Goal: Information Seeking & Learning: Learn about a topic

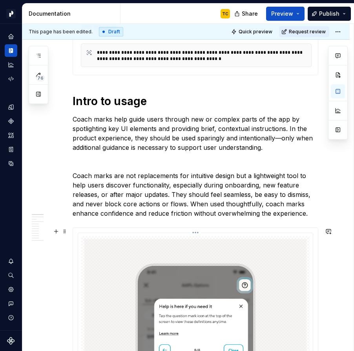
scroll to position [211, 0]
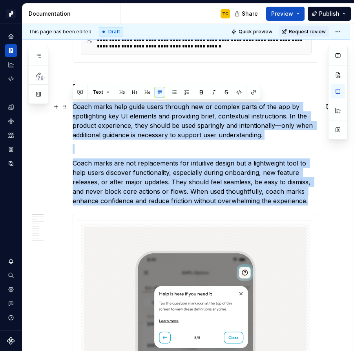
drag, startPoint x: 287, startPoint y: 203, endPoint x: 74, endPoint y: 102, distance: 235.7
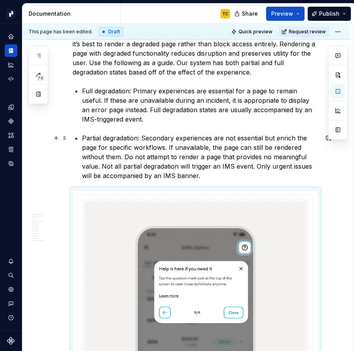
scroll to position [304, 0]
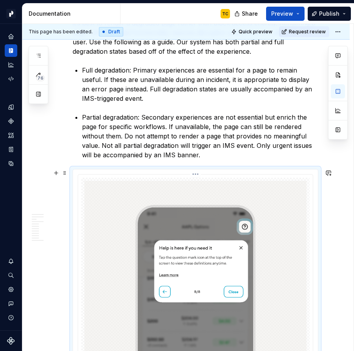
click at [181, 175] on div at bounding box center [195, 299] width 235 height 248
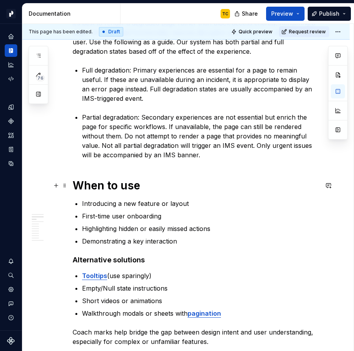
click at [93, 182] on h1 "When to use" at bounding box center [196, 186] width 246 height 14
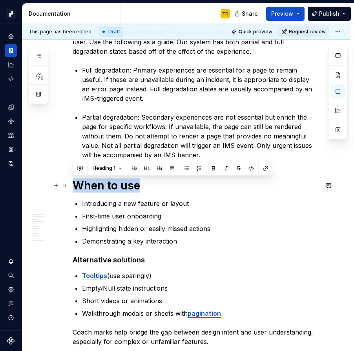
click at [93, 182] on h1 "When to use" at bounding box center [196, 186] width 246 height 14
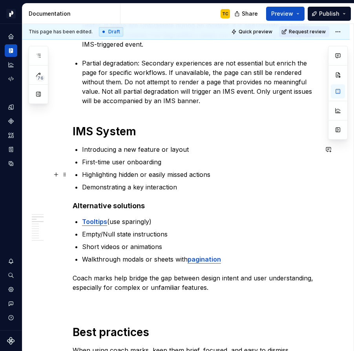
scroll to position [360, 0]
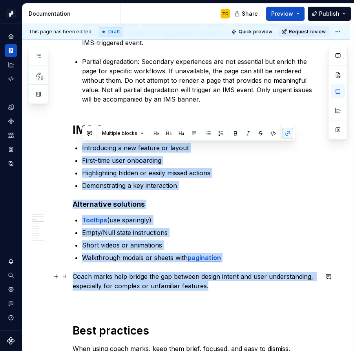
drag, startPoint x: 80, startPoint y: 146, endPoint x: 231, endPoint y: 286, distance: 205.7
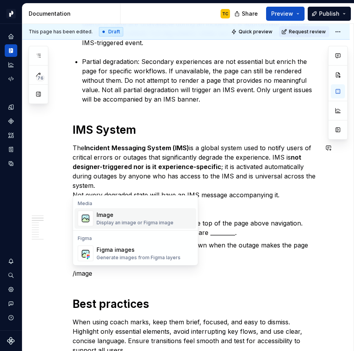
click at [105, 219] on div "Image" at bounding box center [135, 215] width 77 height 8
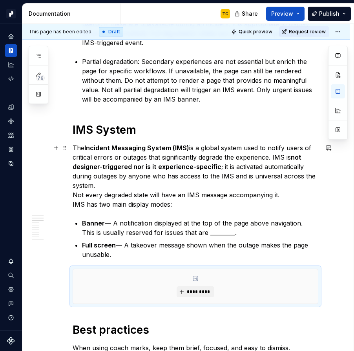
click at [131, 197] on p "The Incident Messaging System (IMS) is a global system used to notify users of …" at bounding box center [196, 176] width 246 height 66
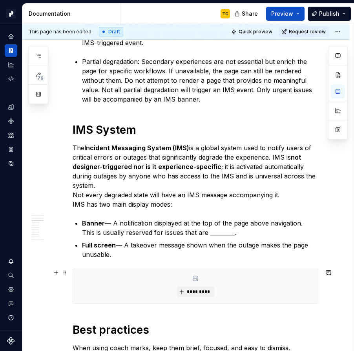
click at [135, 272] on div "*********" at bounding box center [195, 286] width 245 height 35
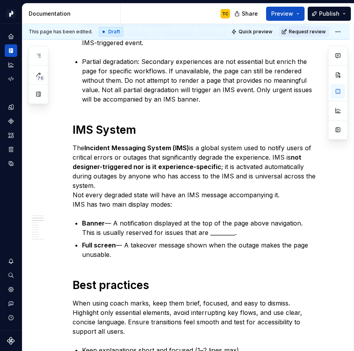
click at [120, 253] on p "Full screen — A takeover message shown when the outage makes the page unusable." at bounding box center [200, 249] width 236 height 19
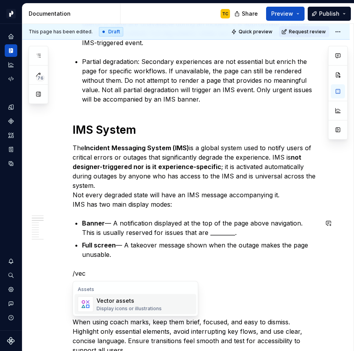
click at [111, 306] on div "Display icons or illustrations" at bounding box center [129, 309] width 65 height 6
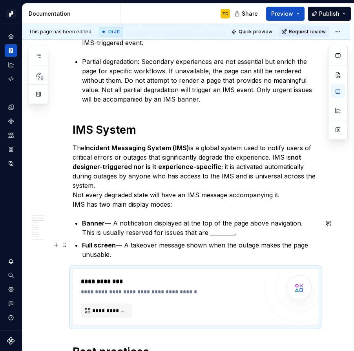
click at [115, 254] on p "Full screen — A takeover message shown when the outage makes the page unusable." at bounding box center [200, 249] width 236 height 19
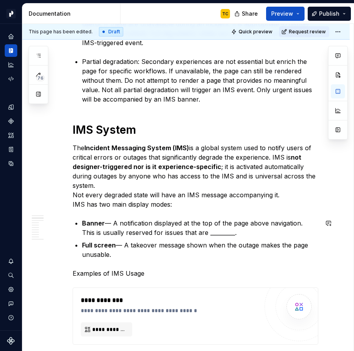
click at [108, 275] on p "Examples of IMS Usage" at bounding box center [196, 273] width 246 height 9
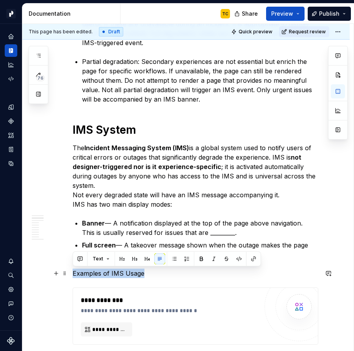
click at [108, 275] on p "Examples of IMS Usage" at bounding box center [196, 273] width 246 height 9
click at [159, 277] on p "Examples of IMS Usage" at bounding box center [196, 273] width 246 height 9
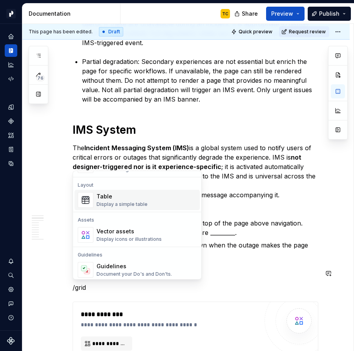
scroll to position [52, 0]
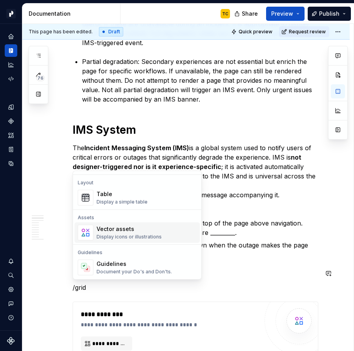
click at [127, 232] on div "Vector assets" at bounding box center [129, 229] width 65 height 8
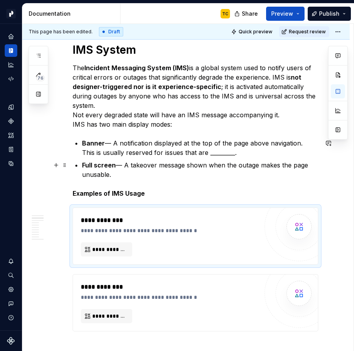
scroll to position [454, 0]
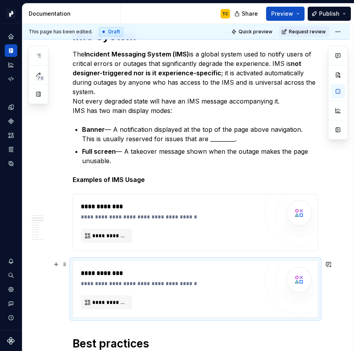
click at [118, 275] on div "**********" at bounding box center [171, 273] width 181 height 9
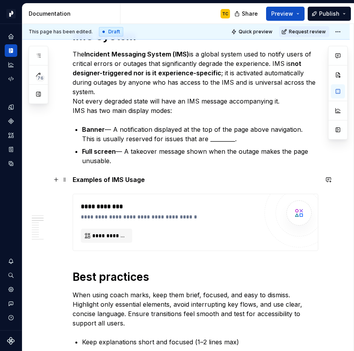
click at [163, 182] on p "Examples of IMS Usage" at bounding box center [196, 179] width 246 height 9
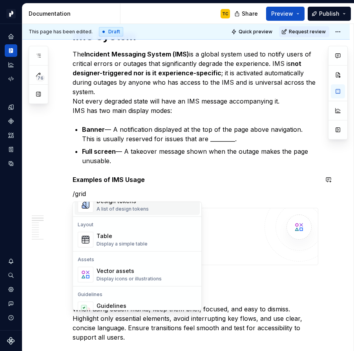
scroll to position [52, 0]
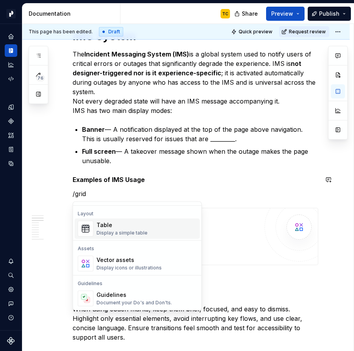
click at [242, 208] on div "**********" at bounding box center [196, 236] width 246 height 57
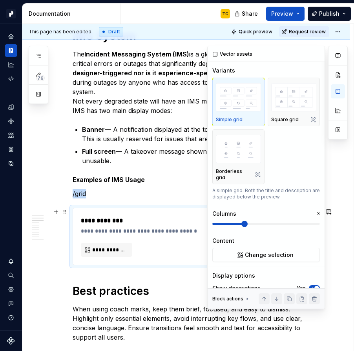
click at [243, 221] on span at bounding box center [265, 224] width 107 height 6
click at [228, 221] on span at bounding box center [265, 224] width 107 height 6
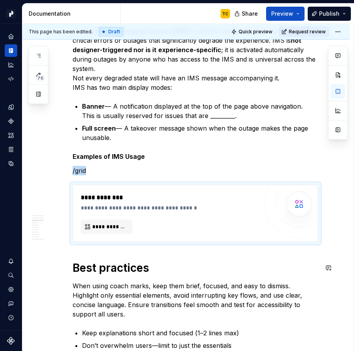
scroll to position [525, 0]
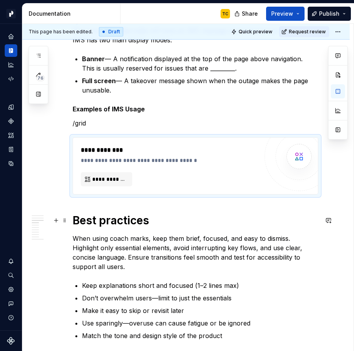
click at [108, 215] on h1 "Best practices" at bounding box center [196, 220] width 246 height 14
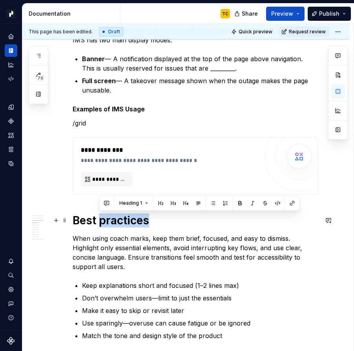
click at [108, 215] on h1 "Best practices" at bounding box center [196, 220] width 246 height 14
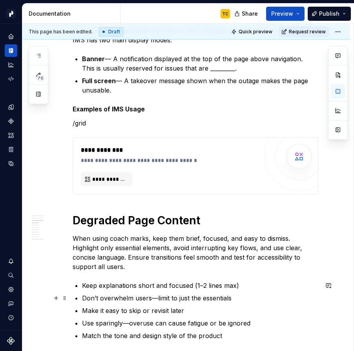
click at [195, 296] on p "Don’t overwhelm users—limit to just the essentials" at bounding box center [200, 297] width 236 height 9
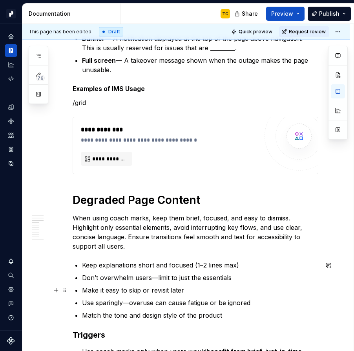
scroll to position [552, 0]
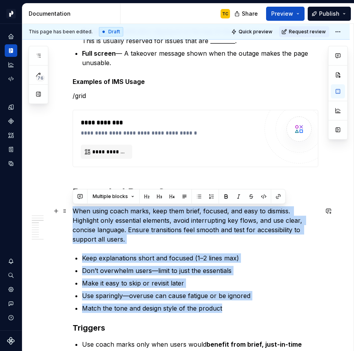
drag, startPoint x: 228, startPoint y: 304, endPoint x: 71, endPoint y: 208, distance: 184.1
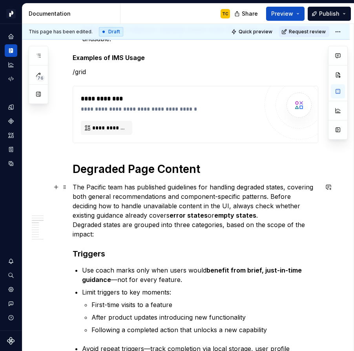
scroll to position [587, 0]
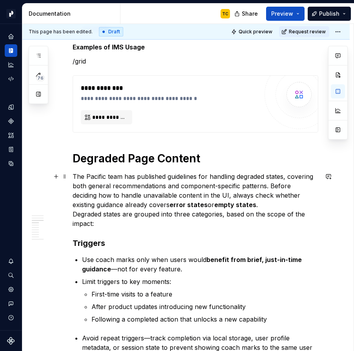
click at [73, 214] on p "The Pacific team has published guidelines for handling degraded states, coverin…" at bounding box center [196, 200] width 246 height 56
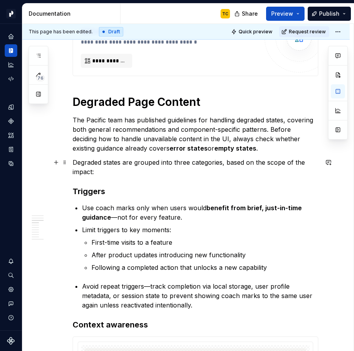
scroll to position [649, 0]
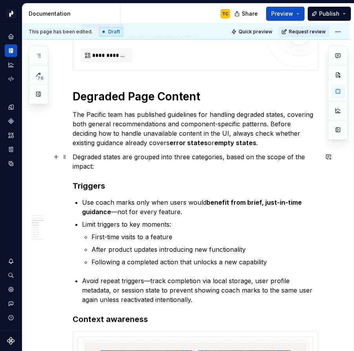
click at [121, 164] on p "Degraded states are grouped into three categories, based on the scope of the im…" at bounding box center [196, 161] width 246 height 19
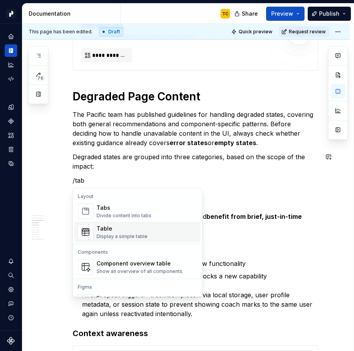
click at [107, 225] on div "Table" at bounding box center [122, 229] width 51 height 8
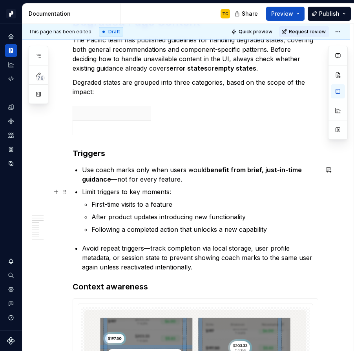
scroll to position [746, 0]
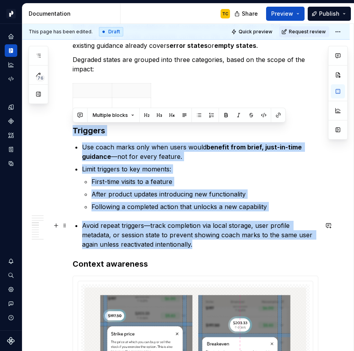
drag, startPoint x: 73, startPoint y: 131, endPoint x: 188, endPoint y: 247, distance: 164.0
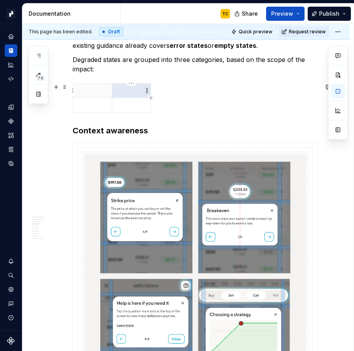
click at [146, 91] on html "Pacific TC Design system data Documentation TC Share Preview Publish 76 Pages A…" at bounding box center [177, 175] width 354 height 351
click at [144, 90] on html "Pacific TC Design system data Documentation TC Share Preview Publish 76 Pages A…" at bounding box center [177, 175] width 354 height 351
click at [150, 100] on icon "button" at bounding box center [151, 98] width 6 height 6
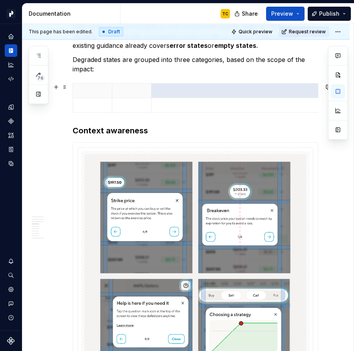
drag, startPoint x: 165, startPoint y: 89, endPoint x: 322, endPoint y: 86, distance: 157.0
drag, startPoint x: 152, startPoint y: 87, endPoint x: 195, endPoint y: 86, distance: 43.6
click at [195, 86] on th at bounding box center [280, 91] width 171 height 15
drag, startPoint x: 112, startPoint y: 89, endPoint x: 146, endPoint y: 90, distance: 34.5
click at [146, 90] on th at bounding box center [185, 91] width 83 height 15
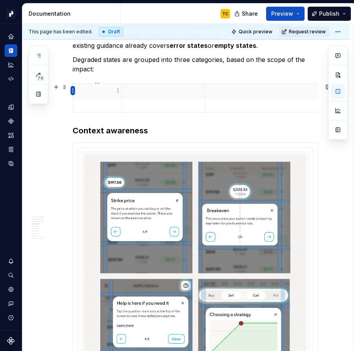
click at [75, 92] on html "Pacific TC Design system data Documentation TC Share Preview Publish 76 Pages A…" at bounding box center [177, 175] width 354 height 351
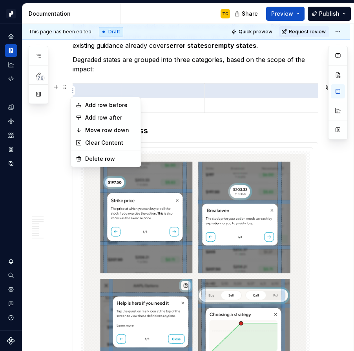
click at [164, 100] on html "Pacific TC Design system data Documentation TC Share Preview Publish 76 Pages A…" at bounding box center [177, 175] width 354 height 351
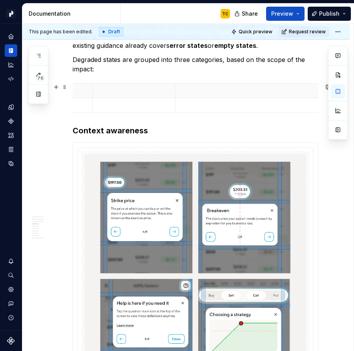
scroll to position [0, 53]
click at [321, 97] on icon "button" at bounding box center [322, 98] width 6 height 6
drag, startPoint x: 140, startPoint y: 90, endPoint x: 222, endPoint y: 91, distance: 82.0
click at [222, 91] on th at bounding box center [307, 91] width 171 height 15
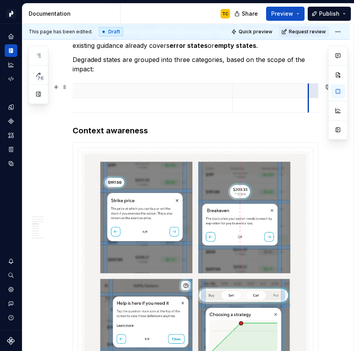
scroll to position [0, 41]
drag, startPoint x: 308, startPoint y: 91, endPoint x: 199, endPoint y: 90, distance: 108.7
click at [199, 90] on tr at bounding box center [183, 91] width 303 height 15
drag, startPoint x: 285, startPoint y: 89, endPoint x: 198, endPoint y: 90, distance: 87.5
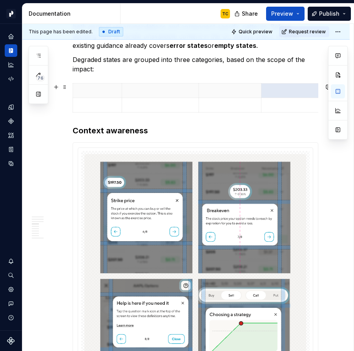
drag, startPoint x: 275, startPoint y: 91, endPoint x: 328, endPoint y: 93, distance: 53.4
click at [92, 94] on p at bounding box center [97, 91] width 39 height 8
click at [97, 104] on p at bounding box center [97, 105] width 39 height 8
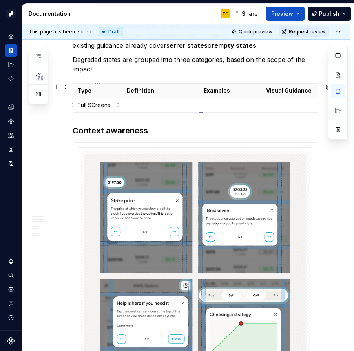
click at [96, 107] on p "Full SCreens" at bounding box center [97, 105] width 39 height 8
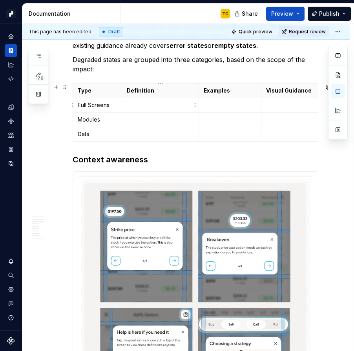
click at [132, 103] on p at bounding box center [160, 105] width 67 height 8
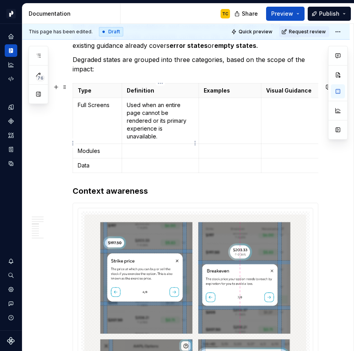
click at [139, 147] on p at bounding box center [160, 151] width 67 height 8
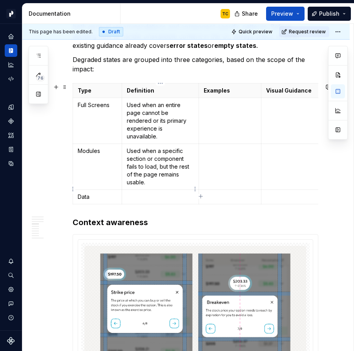
click at [160, 193] on p at bounding box center [160, 197] width 67 height 8
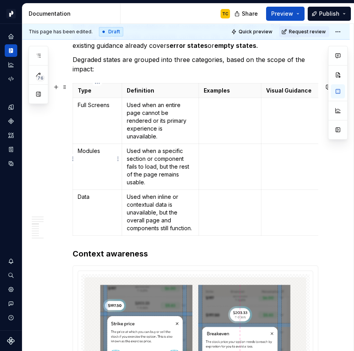
click at [227, 117] on td at bounding box center [230, 121] width 62 height 46
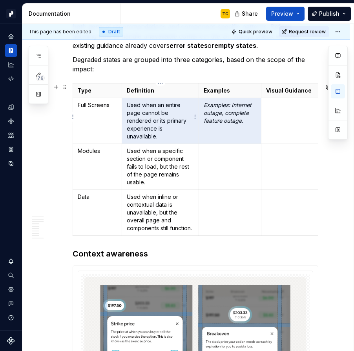
drag, startPoint x: 231, startPoint y: 106, endPoint x: 195, endPoint y: 106, distance: 35.3
click at [195, 106] on tr "Full Screens Used when an entire page cannot be rendered or its primary experie…" at bounding box center [201, 121] width 256 height 46
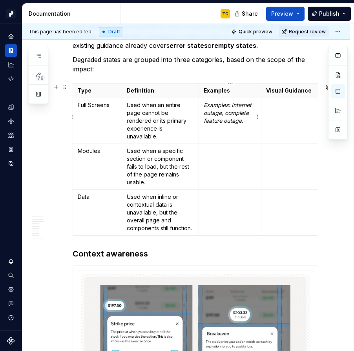
click at [220, 101] on p "Examples: Internet outage, complete feature outage." at bounding box center [230, 113] width 53 height 24
click at [228, 104] on em "Internet outage, complete feature outage." at bounding box center [227, 113] width 46 height 22
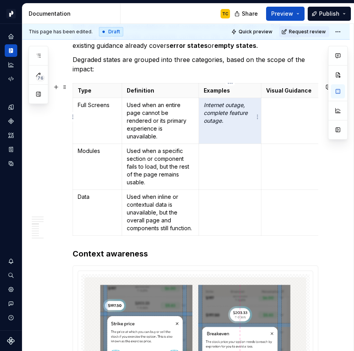
click at [228, 104] on em "Internet outage, complete feature outage." at bounding box center [227, 113] width 46 height 22
click at [217, 157] on td at bounding box center [230, 167] width 62 height 46
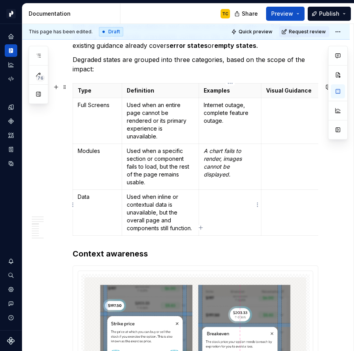
click at [224, 193] on p at bounding box center [230, 197] width 53 height 8
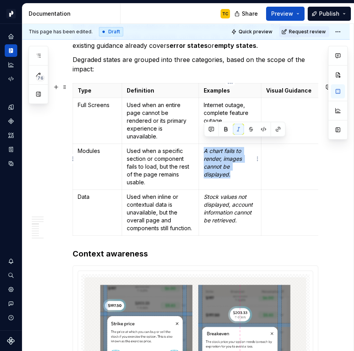
drag, startPoint x: 234, startPoint y: 167, endPoint x: 201, endPoint y: 140, distance: 42.6
click at [201, 144] on td "A chart fails to render, images cannot be displayed." at bounding box center [230, 167] width 62 height 46
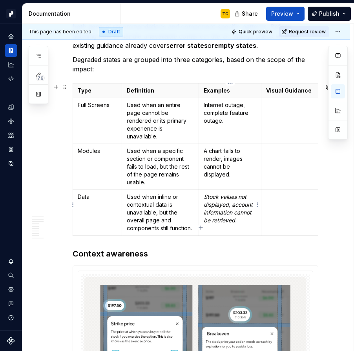
click at [240, 211] on p "Stock values not displayed, account information cannot be retrieved." at bounding box center [230, 208] width 53 height 31
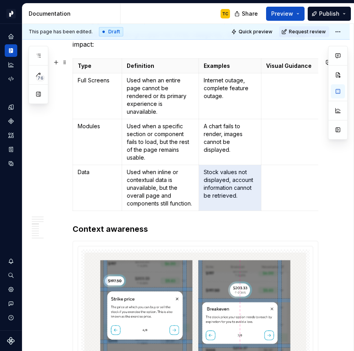
scroll to position [783, 0]
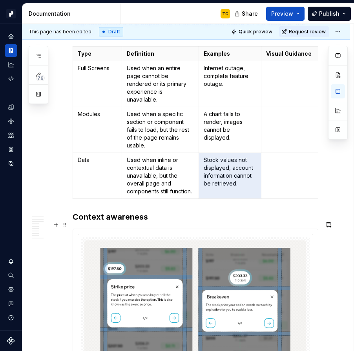
click at [102, 212] on strong "Context awareness" at bounding box center [110, 216] width 75 height 9
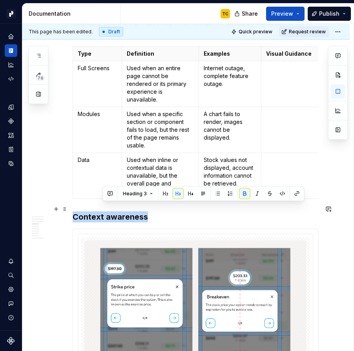
click at [102, 212] on strong "Context awareness" at bounding box center [110, 216] width 75 height 9
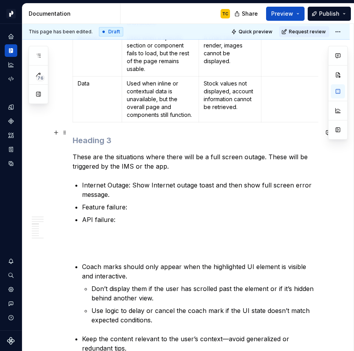
scroll to position [906, 0]
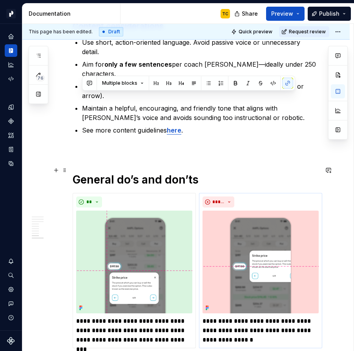
drag, startPoint x: 81, startPoint y: 102, endPoint x: 246, endPoint y: 42, distance: 175.6
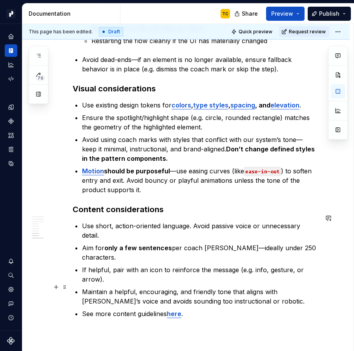
click at [214, 309] on p "See more content guidelines here ." at bounding box center [200, 313] width 236 height 9
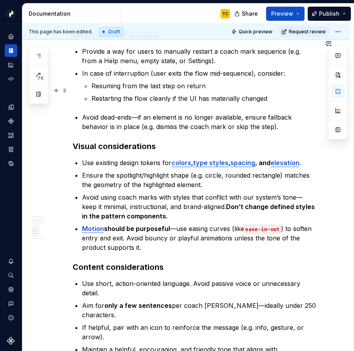
scroll to position [1357, 0]
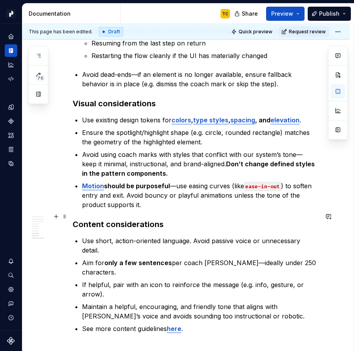
click at [97, 220] on strong "Content considerations" at bounding box center [118, 224] width 91 height 9
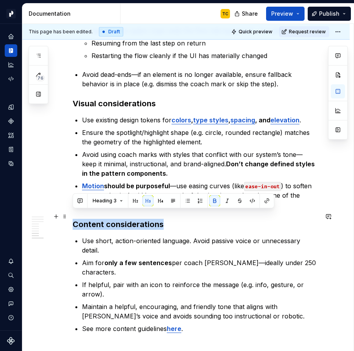
click at [97, 220] on strong "Content considerations" at bounding box center [118, 224] width 91 height 9
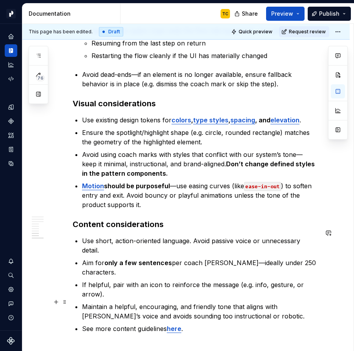
click at [194, 296] on ul "Use short, action-oriented language. Avoid passive voice or unnecessary detail.…" at bounding box center [200, 284] width 236 height 97
click at [112, 220] on strong "Content considerations" at bounding box center [118, 224] width 91 height 9
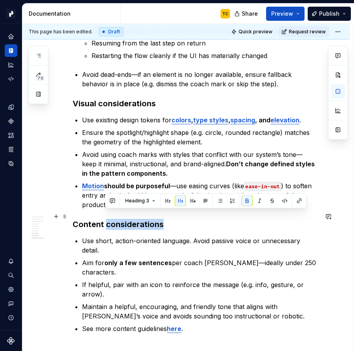
click at [112, 220] on strong "Content considerations" at bounding box center [118, 224] width 91 height 9
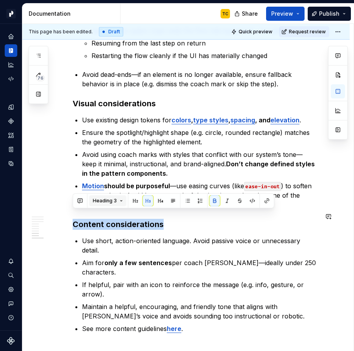
click at [123, 201] on button "Heading 3" at bounding box center [107, 200] width 37 height 11
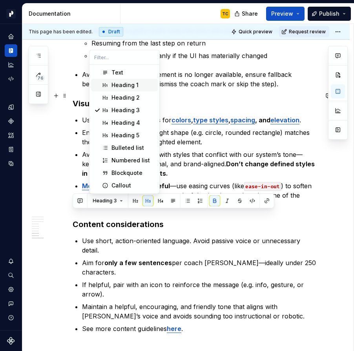
click at [131, 91] on span "Heading 1" at bounding box center [124, 85] width 67 height 13
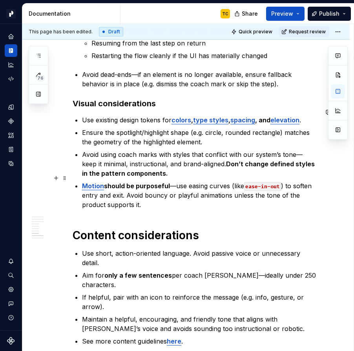
click at [132, 199] on p "Motion should be purposeful —use easing curves (like ease-in-out ) to soften en…" at bounding box center [200, 195] width 236 height 28
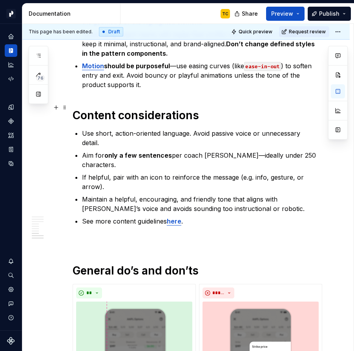
scroll to position [1514, 0]
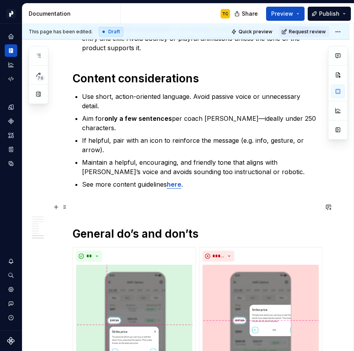
click at [113, 227] on h1 "General do’s and don’ts" at bounding box center [196, 234] width 246 height 14
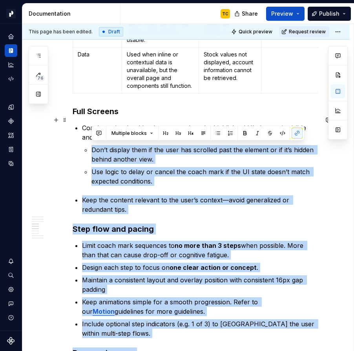
scroll to position [882, 0]
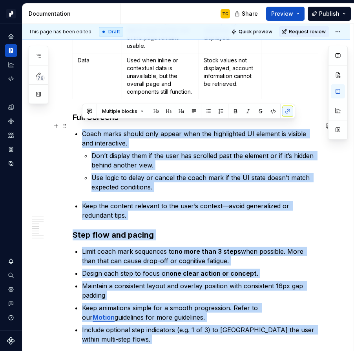
drag, startPoint x: 150, startPoint y: 253, endPoint x: 82, endPoint y: 124, distance: 146.2
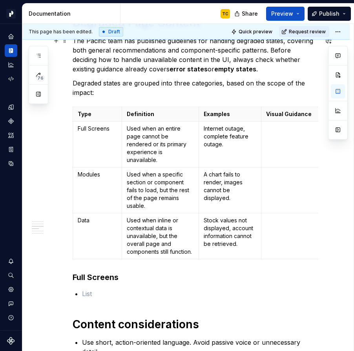
scroll to position [777, 0]
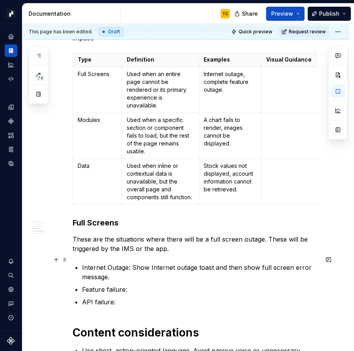
click at [81, 259] on div "**********" at bounding box center [196, 259] width 246 height 1743
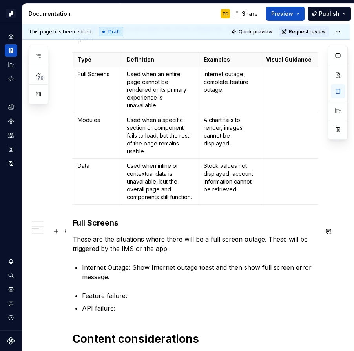
click at [172, 238] on p "These are the situations where there will be a full screen outage. These will b…" at bounding box center [196, 244] width 246 height 19
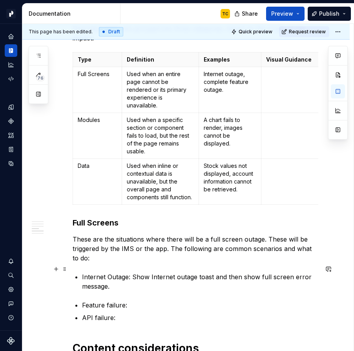
drag, startPoint x: 120, startPoint y: 313, endPoint x: 80, endPoint y: 269, distance: 60.3
click at [80, 269] on div "**********" at bounding box center [196, 267] width 246 height 1758
click at [84, 254] on p "These are the situations where there will be a full screen outage. These will b…" at bounding box center [196, 249] width 246 height 28
click at [122, 313] on p "API failure:" at bounding box center [200, 317] width 236 height 9
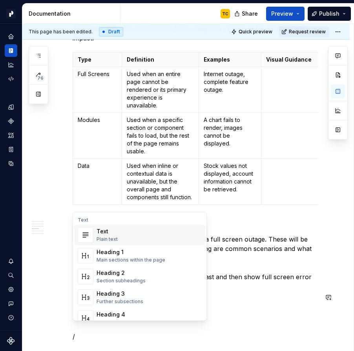
scroll to position [797, 0]
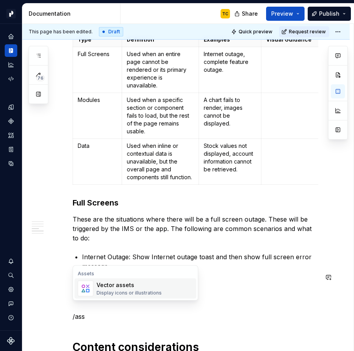
click at [125, 281] on div "Vector assets" at bounding box center [129, 285] width 65 height 8
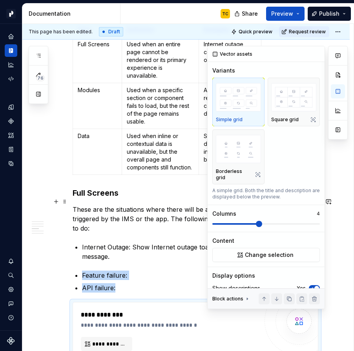
click at [247, 223] on span at bounding box center [235, 224] width 46 height 2
click at [228, 223] on span at bounding box center [219, 224] width 15 height 2
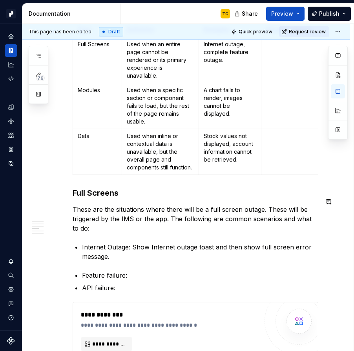
click at [103, 225] on div "**********" at bounding box center [196, 270] width 246 height 1825
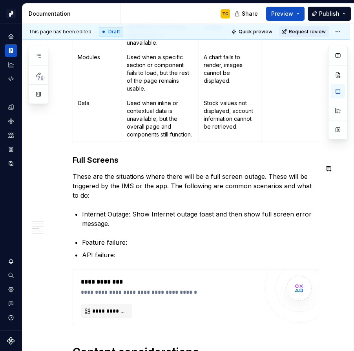
scroll to position [865, 0]
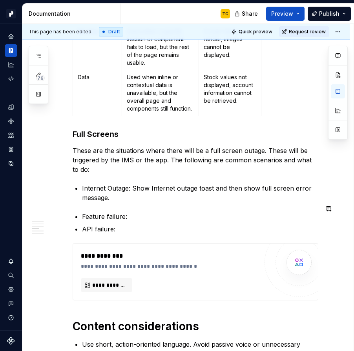
click at [89, 198] on div "**********" at bounding box center [196, 211] width 246 height 1825
click at [83, 168] on div "**********" at bounding box center [196, 211] width 246 height 1825
click at [78, 129] on strong "Full Screens" at bounding box center [96, 133] width 46 height 9
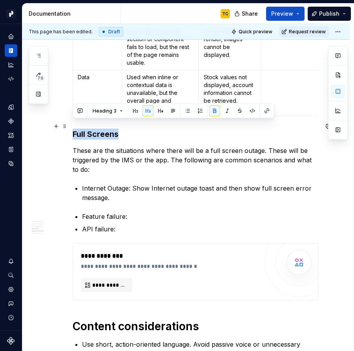
click at [78, 129] on strong "Full Screens" at bounding box center [96, 133] width 46 height 9
copy strong "Full Screens"
click at [82, 320] on strong "Content considerations" at bounding box center [136, 326] width 126 height 13
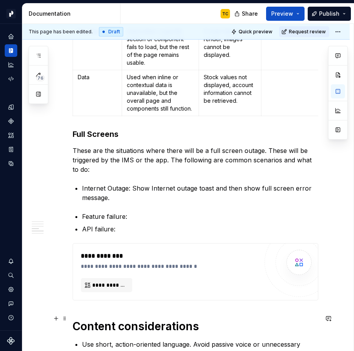
click at [74, 320] on strong "Content considerations" at bounding box center [136, 326] width 126 height 13
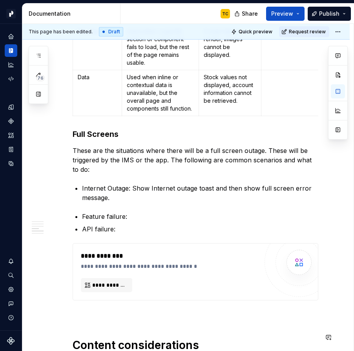
click at [79, 312] on div "**********" at bounding box center [196, 221] width 246 height 1844
click at [85, 311] on strong "Full Screens" at bounding box center [92, 315] width 38 height 8
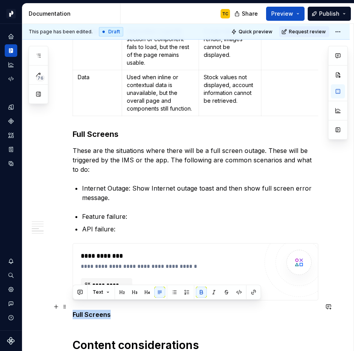
click at [85, 311] on strong "Full Screens" at bounding box center [92, 315] width 38 height 8
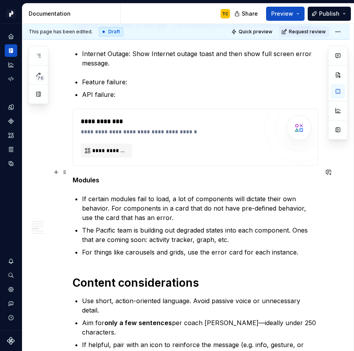
scroll to position [1036, 0]
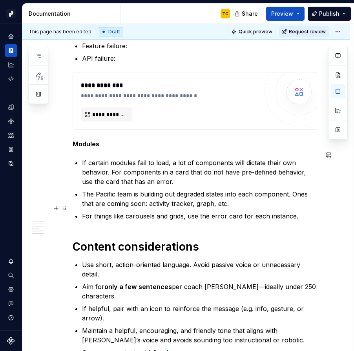
click at [302, 211] on p "For things like carousels and grids, use the error card for each instance." at bounding box center [200, 215] width 236 height 9
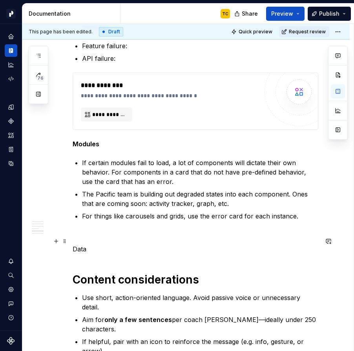
click at [77, 244] on p "Data" at bounding box center [196, 248] width 246 height 9
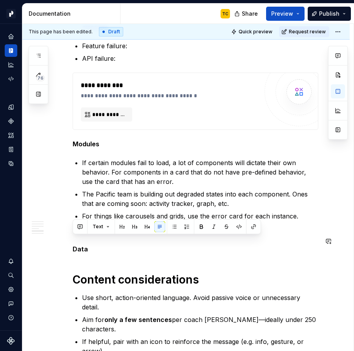
click at [90, 200] on p "The Pacific team is building out degraded states into each component. Ones that…" at bounding box center [200, 198] width 236 height 19
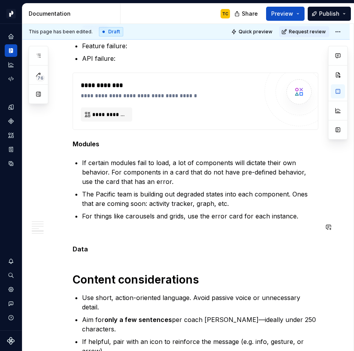
click at [82, 233] on div "**********" at bounding box center [196, 102] width 246 height 1949
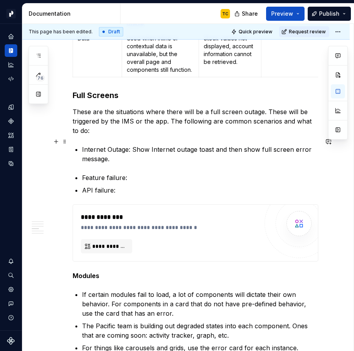
scroll to position [901, 0]
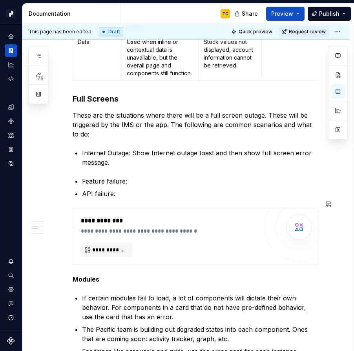
click at [80, 266] on div "**********" at bounding box center [196, 238] width 246 height 1949
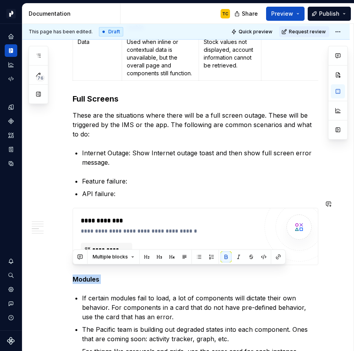
click at [80, 266] on div "**********" at bounding box center [196, 238] width 246 height 1949
click at [115, 254] on span "Multiple blocks" at bounding box center [110, 257] width 35 height 6
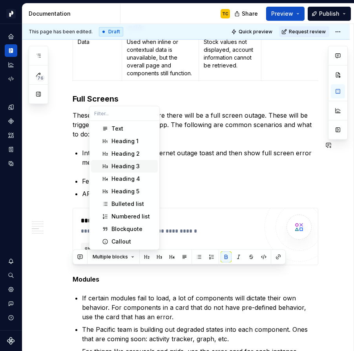
click at [129, 163] on div "Heading 3" at bounding box center [125, 166] width 28 height 8
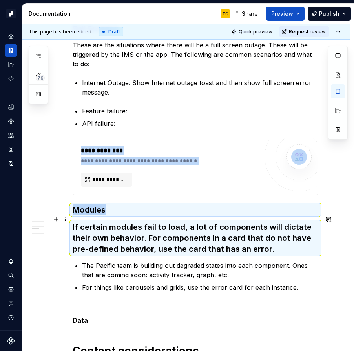
scroll to position [987, 0]
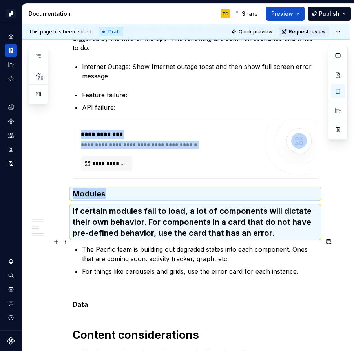
click at [103, 215] on h3 "If certain modules fail to load, a lot of components will dictate their own beh…" at bounding box center [196, 222] width 246 height 33
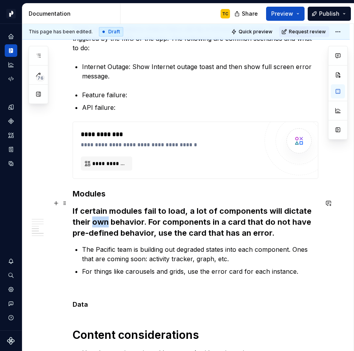
click at [103, 215] on h3 "If certain modules fail to load, a lot of components will dictate their own beh…" at bounding box center [196, 222] width 246 height 33
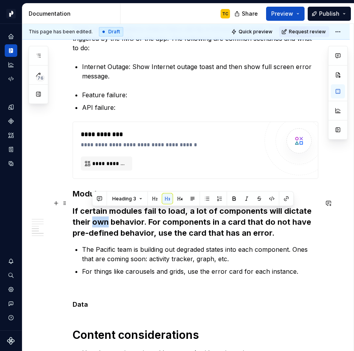
click at [103, 215] on h3 "If certain modules fail to load, a lot of components will dictate their own beh…" at bounding box center [196, 222] width 246 height 33
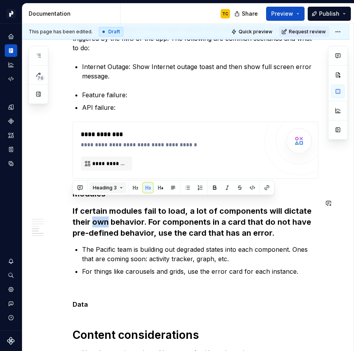
click at [117, 182] on button "Heading 3" at bounding box center [107, 187] width 37 height 11
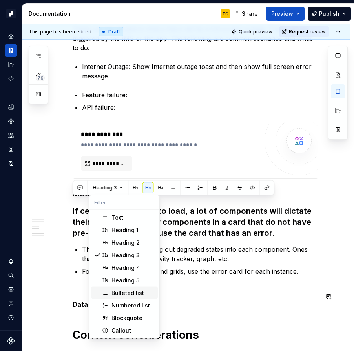
click at [120, 291] on div "Bulleted list" at bounding box center [127, 293] width 33 height 8
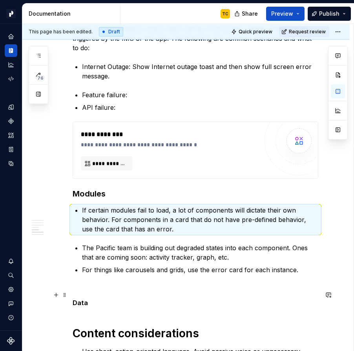
click at [84, 299] on strong "Data" at bounding box center [80, 303] width 15 height 8
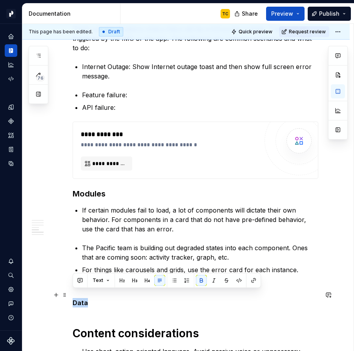
click at [84, 299] on strong "Data" at bounding box center [80, 303] width 15 height 8
click at [106, 279] on button "Text" at bounding box center [101, 280] width 24 height 11
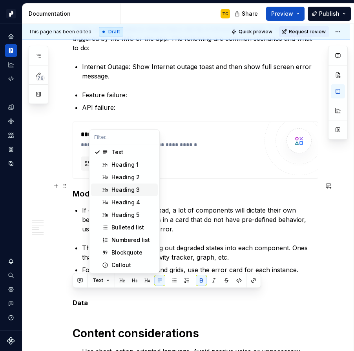
click at [119, 187] on div "Heading 3" at bounding box center [125, 190] width 28 height 8
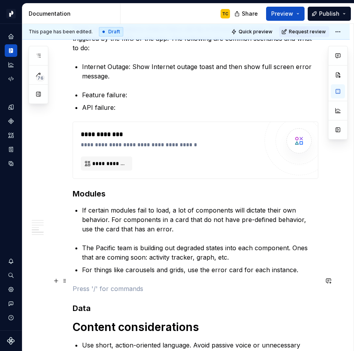
click at [82, 284] on p at bounding box center [196, 288] width 246 height 9
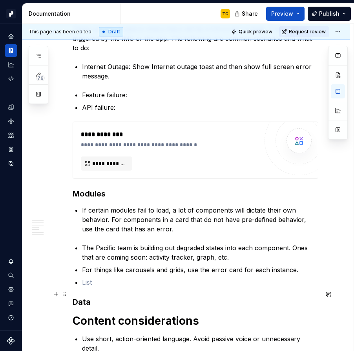
click at [99, 297] on h3 "Data" at bounding box center [196, 302] width 246 height 11
click at [104, 278] on p at bounding box center [200, 282] width 236 height 9
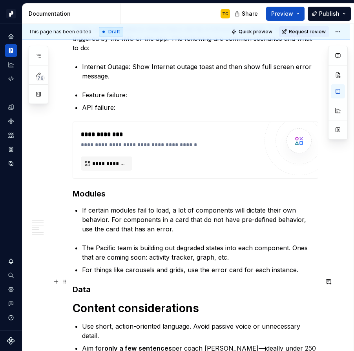
click at [102, 284] on h3 "Data" at bounding box center [196, 289] width 246 height 11
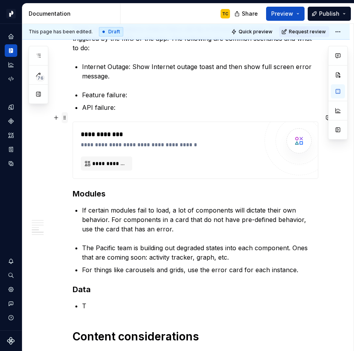
click at [64, 120] on span at bounding box center [65, 117] width 6 height 11
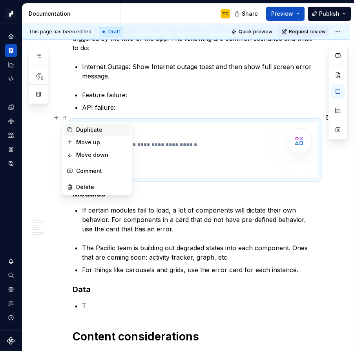
click at [72, 133] on icon at bounding box center [70, 130] width 6 height 6
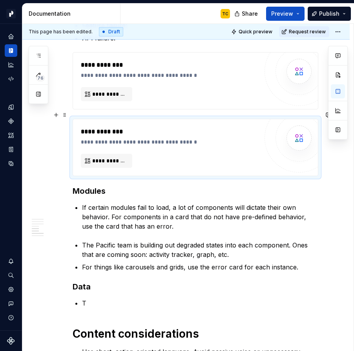
scroll to position [1059, 0]
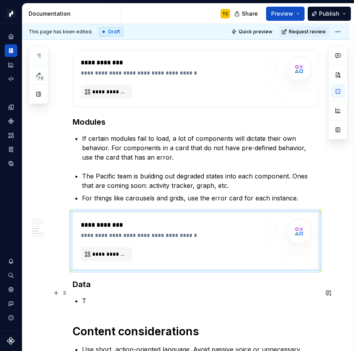
click at [95, 302] on div "**********" at bounding box center [196, 117] width 246 height 2024
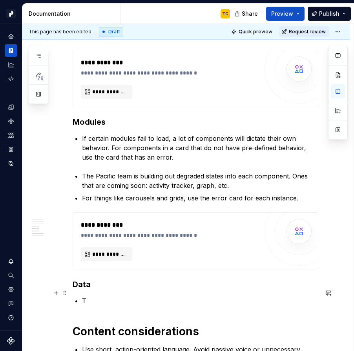
click at [91, 296] on p "T" at bounding box center [200, 300] width 236 height 9
click at [104, 296] on p "For datat hat is missing" at bounding box center [196, 300] width 246 height 9
click at [99, 296] on p "For datat hat is missing" at bounding box center [196, 300] width 246 height 9
click at [179, 297] on p "For data that is missing" at bounding box center [196, 300] width 246 height 9
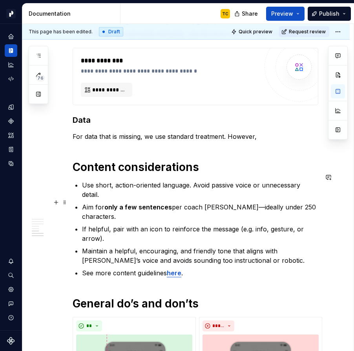
scroll to position [1224, 0]
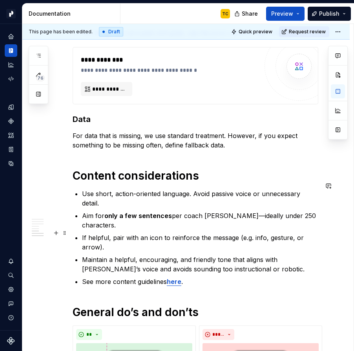
click at [187, 228] on ul "Use short, action-oriented language. Avoid passive voice or unnecessary detail.…" at bounding box center [200, 237] width 236 height 97
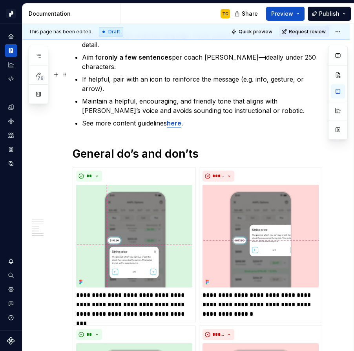
scroll to position [1437, 0]
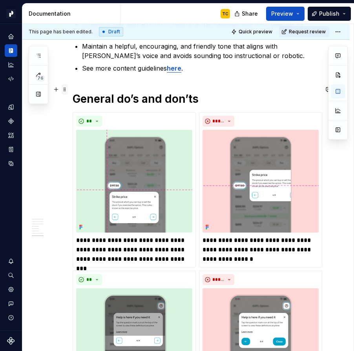
click at [64, 89] on span at bounding box center [65, 89] width 6 height 11
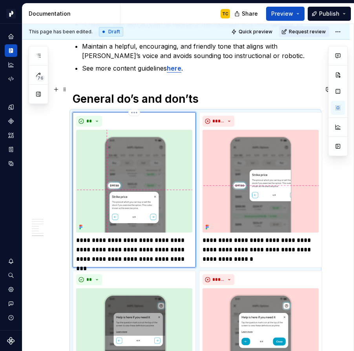
click at [188, 183] on img at bounding box center [134, 181] width 116 height 103
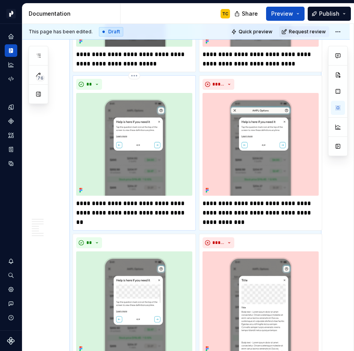
scroll to position [1934, 0]
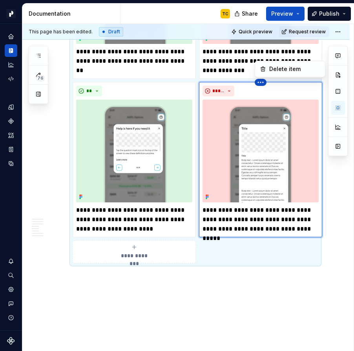
click at [263, 54] on html "Pacific TC Design system data Documentation TC Share Preview Publish 76 Pages A…" at bounding box center [177, 175] width 354 height 351
click at [266, 69] on div "Delete item" at bounding box center [290, 69] width 67 height 13
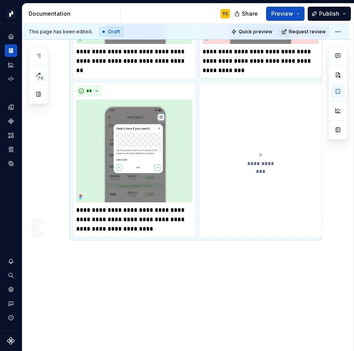
scroll to position [1793, 0]
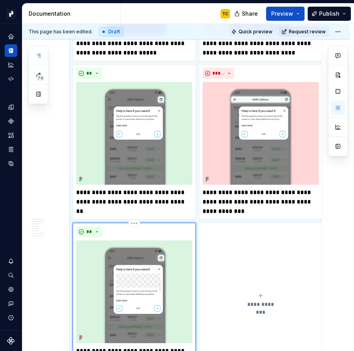
click at [126, 223] on div "**********" at bounding box center [134, 300] width 123 height 155
click at [132, 196] on html "Pacific TC Design system data Documentation TC Share Preview Publish 76 Pages A…" at bounding box center [177, 175] width 354 height 351
click at [144, 209] on div "Delete item" at bounding box center [168, 210] width 51 height 8
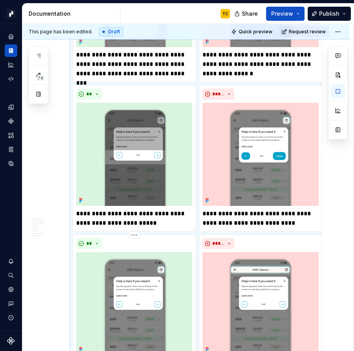
scroll to position [1551, 0]
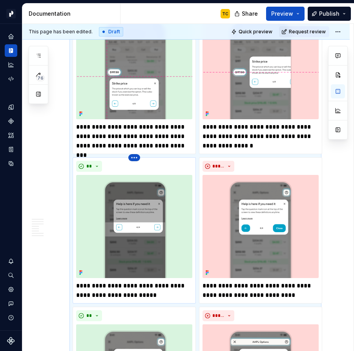
click at [137, 133] on html "Pacific TC Design system data Documentation TC Share Preview Publish 76 Pages A…" at bounding box center [177, 175] width 354 height 351
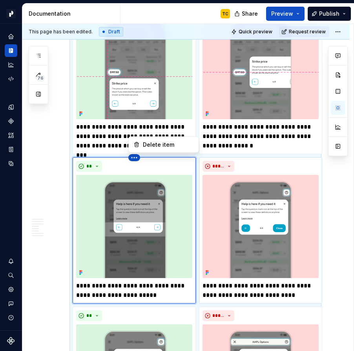
click at [257, 139] on html "Pacific TC Design system data Documentation TC Share Preview Publish 76 Pages A…" at bounding box center [177, 175] width 354 height 351
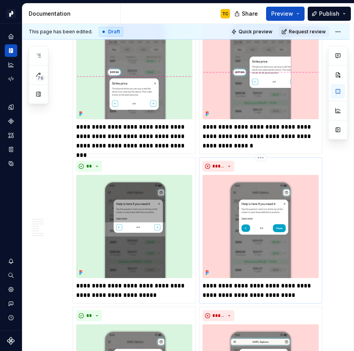
click at [261, 161] on div "*****" at bounding box center [260, 166] width 116 height 11
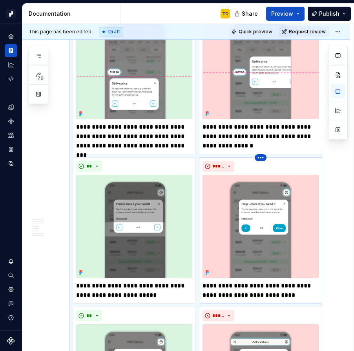
click at [260, 132] on html "Pacific TC Design system data Documentation TC Share Preview Publish 76 Pages A…" at bounding box center [177, 175] width 354 height 351
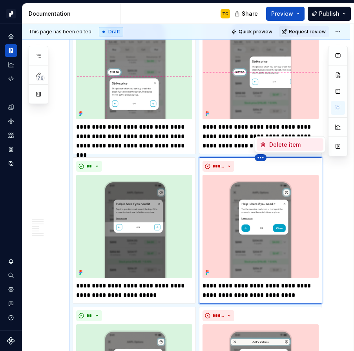
click at [264, 148] on div "Delete item" at bounding box center [290, 144] width 67 height 13
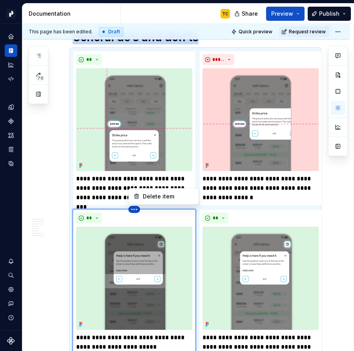
click at [135, 184] on html "Pacific TC Design system data Documentation TC Share Preview Publish 76 Pages A…" at bounding box center [177, 175] width 354 height 351
click at [145, 201] on div "Delete item" at bounding box center [163, 196] width 67 height 13
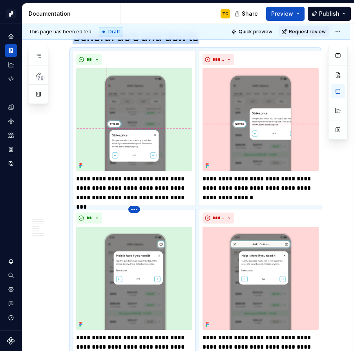
click at [137, 182] on html "Pacific TC Design system data Documentation TC Share Preview Publish 76 Pages A…" at bounding box center [177, 175] width 354 height 351
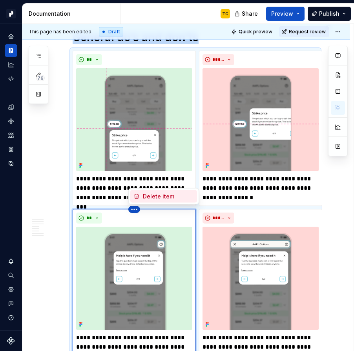
click at [141, 193] on div "Delete item" at bounding box center [163, 196] width 67 height 13
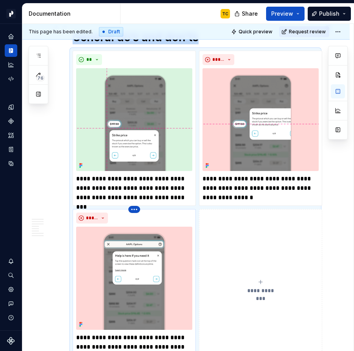
click at [136, 185] on html "Pacific TC Design system data Documentation TC Share Preview Publish 76 Pages A…" at bounding box center [177, 175] width 354 height 351
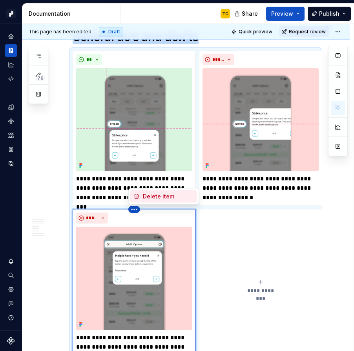
click at [148, 200] on div "Delete item" at bounding box center [163, 196] width 67 height 13
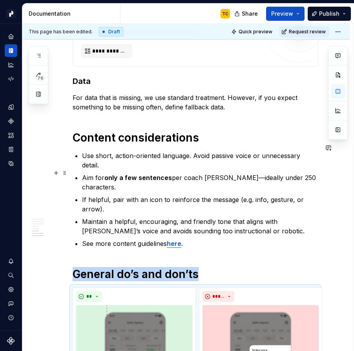
scroll to position [1230, 0]
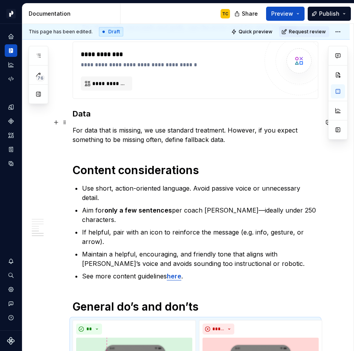
click at [239, 132] on p "For data that is missing, we use standard treatment. However, if you expect som…" at bounding box center [196, 135] width 246 height 19
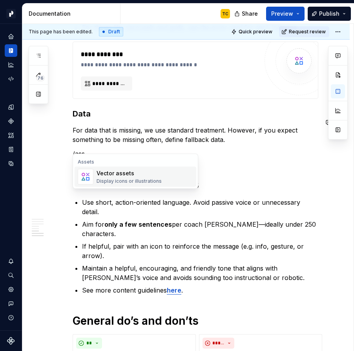
click at [162, 169] on div "Vector assets Display icons or illustrations" at bounding box center [145, 177] width 97 height 16
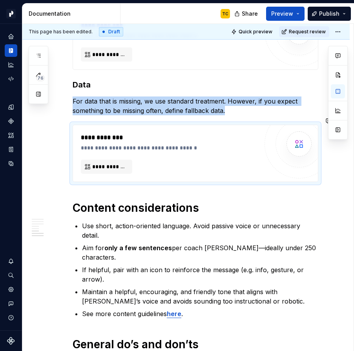
scroll to position [1270, 0]
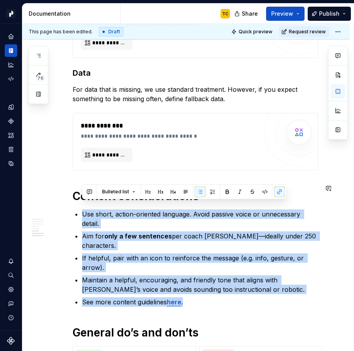
drag, startPoint x: 193, startPoint y: 275, endPoint x: 75, endPoint y: 198, distance: 141.8
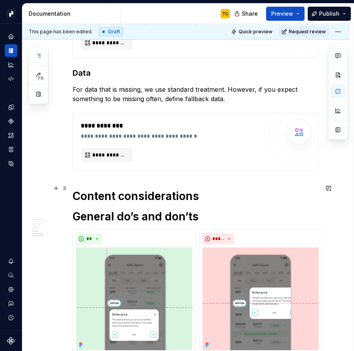
click at [212, 189] on h1 "Content considerations" at bounding box center [196, 196] width 246 height 14
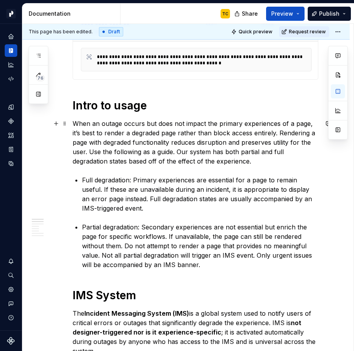
scroll to position [204, 0]
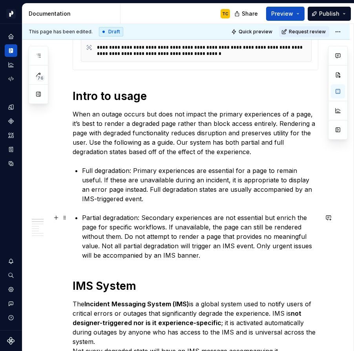
click at [206, 255] on p "Partial degradation: Secondary experiences are not essential but enrich the pag…" at bounding box center [200, 236] width 236 height 47
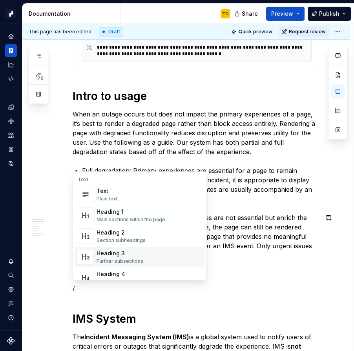
click at [111, 250] on div "Heading 3" at bounding box center [120, 254] width 47 height 8
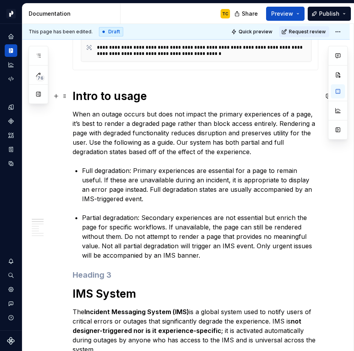
click at [109, 94] on h1 "Intro to usage" at bounding box center [196, 96] width 246 height 14
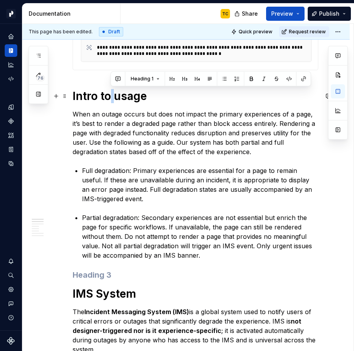
click at [109, 94] on h1 "Intro to usage" at bounding box center [196, 96] width 246 height 14
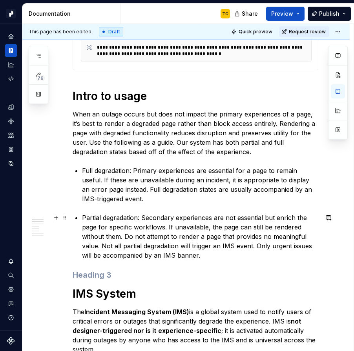
click at [207, 251] on p "Partial degradation: Secondary experiences are not essential but enrich the pag…" at bounding box center [200, 236] width 236 height 47
click at [99, 275] on h3 at bounding box center [196, 275] width 246 height 11
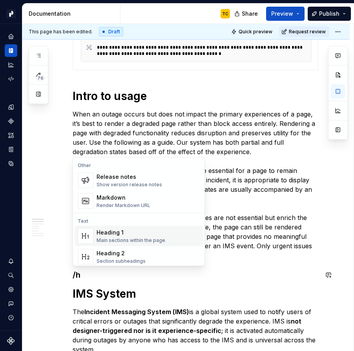
click at [109, 229] on div "Heading 1" at bounding box center [131, 233] width 69 height 8
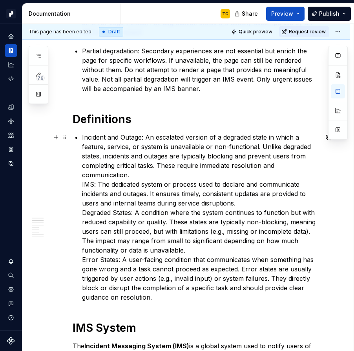
scroll to position [403, 0]
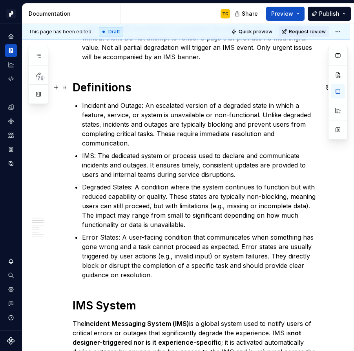
click at [136, 89] on h1 "Definitions" at bounding box center [196, 87] width 246 height 14
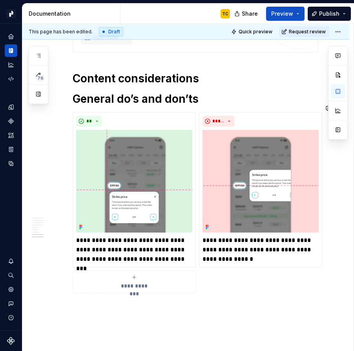
scroll to position [1683, 0]
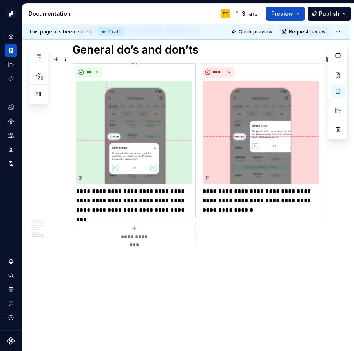
click at [128, 197] on p "**********" at bounding box center [134, 201] width 116 height 28
type textarea "*"
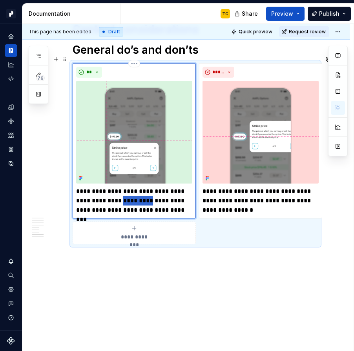
click at [128, 197] on p "**********" at bounding box center [134, 201] width 116 height 28
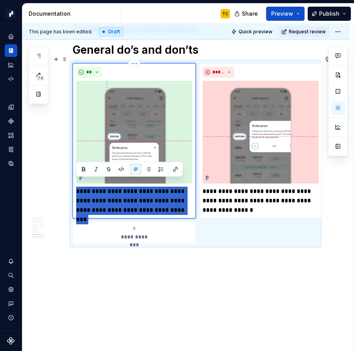
click at [128, 197] on p "**********" at bounding box center [134, 201] width 116 height 28
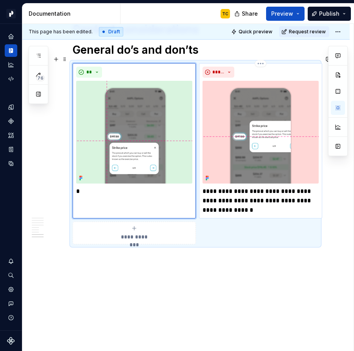
click at [230, 189] on p "**********" at bounding box center [260, 201] width 116 height 28
type textarea "*"
click at [230, 189] on p "**********" at bounding box center [260, 201] width 116 height 28
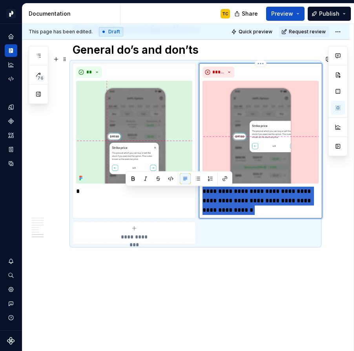
click at [230, 189] on p "**********" at bounding box center [260, 201] width 116 height 28
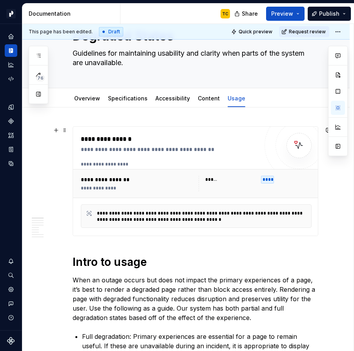
scroll to position [0, 0]
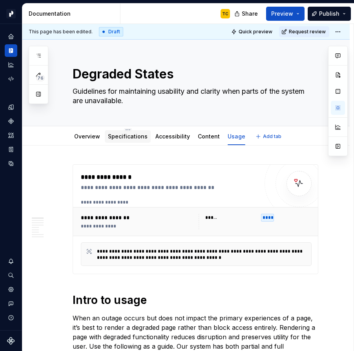
click at [128, 138] on link "Specifications" at bounding box center [128, 136] width 40 height 7
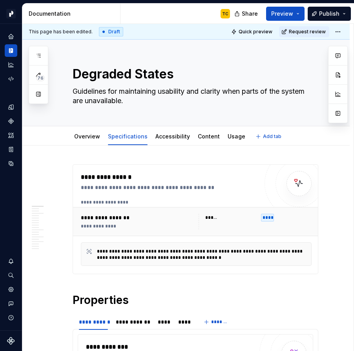
type textarea "*"
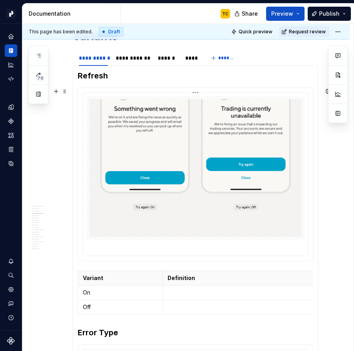
scroll to position [433, 0]
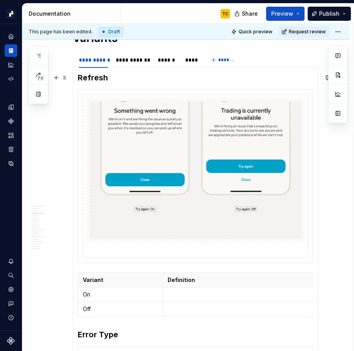
click at [85, 76] on h3 "Refresh" at bounding box center [195, 77] width 235 height 11
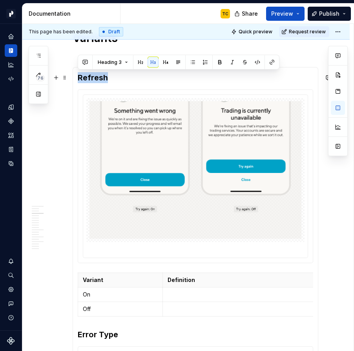
click at [85, 76] on h3 "Refresh" at bounding box center [195, 77] width 235 height 11
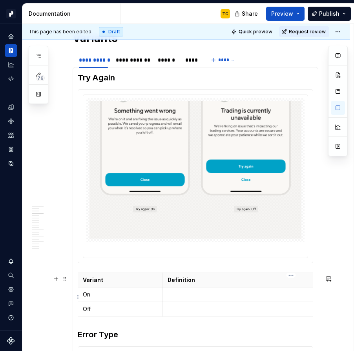
click at [193, 296] on p at bounding box center [291, 295] width 247 height 8
click at [90, 297] on p "On" at bounding box center [120, 295] width 75 height 8
click at [99, 311] on p "Off" at bounding box center [120, 309] width 75 height 8
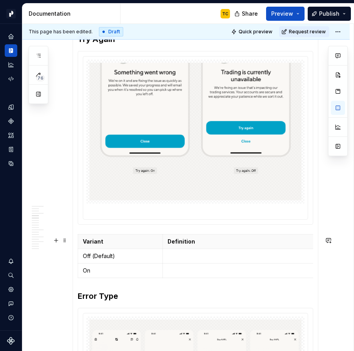
scroll to position [486, 0]
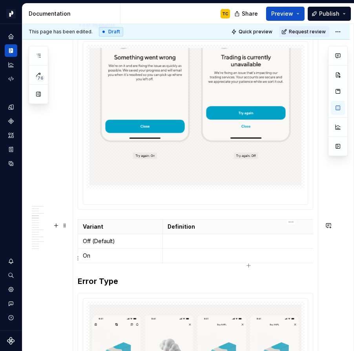
click at [175, 256] on p at bounding box center [291, 256] width 247 height 8
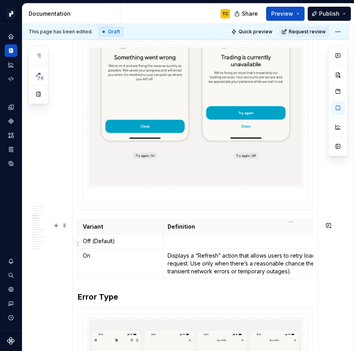
click at [189, 240] on p at bounding box center [291, 241] width 247 height 8
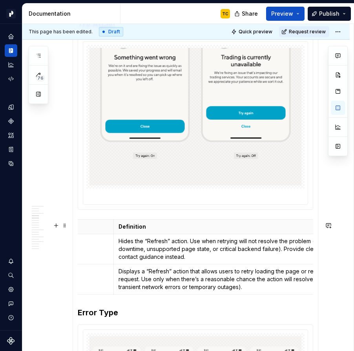
scroll to position [0, 55]
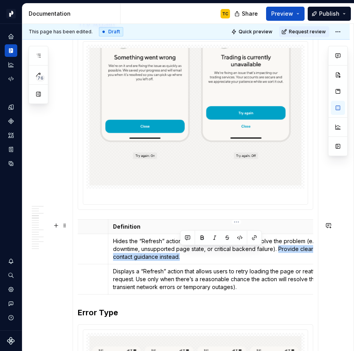
drag, startPoint x: 278, startPoint y: 251, endPoint x: 287, endPoint y: 261, distance: 13.0
click at [287, 261] on p "Hides the “Refresh” action. Use when retrying will not resolve the problem (e.g…" at bounding box center [236, 249] width 247 height 24
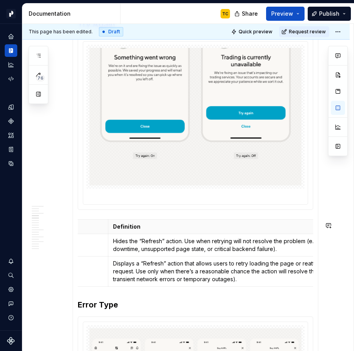
scroll to position [0, 102]
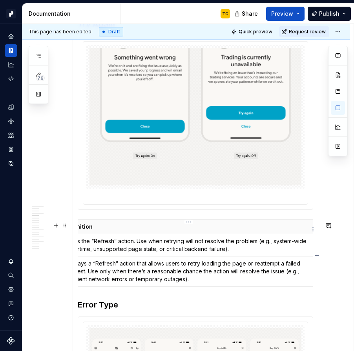
click at [316, 228] on th "Definition" at bounding box center [188, 226] width 257 height 15
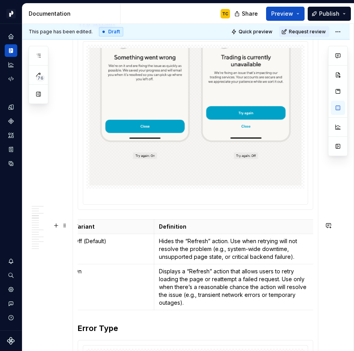
scroll to position [0, 0]
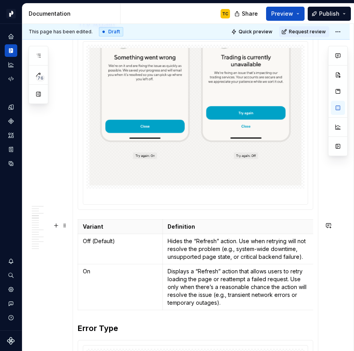
drag, startPoint x: 316, startPoint y: 264, endPoint x: 214, endPoint y: 262, distance: 102.0
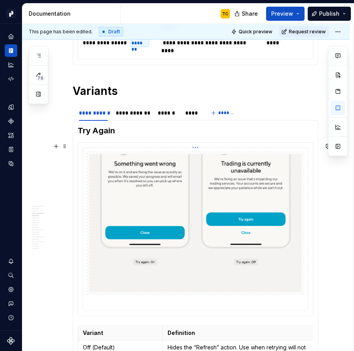
scroll to position [368, 0]
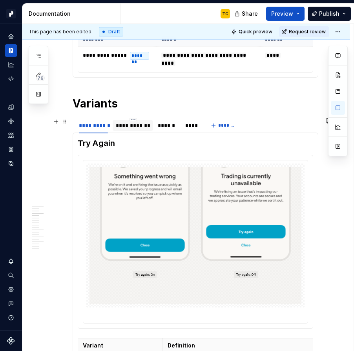
click at [125, 126] on div "**********" at bounding box center [133, 126] width 34 height 8
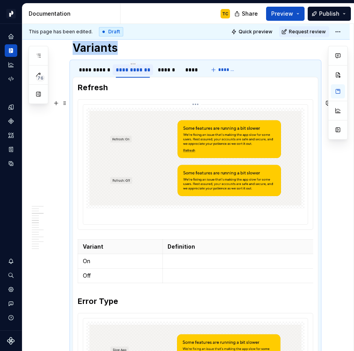
scroll to position [410, 0]
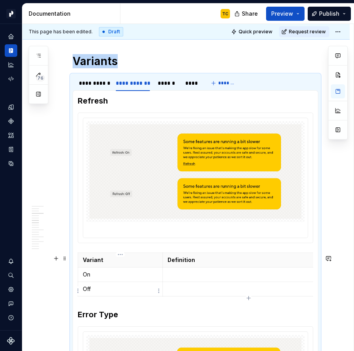
click at [131, 292] on p "Off" at bounding box center [120, 289] width 75 height 8
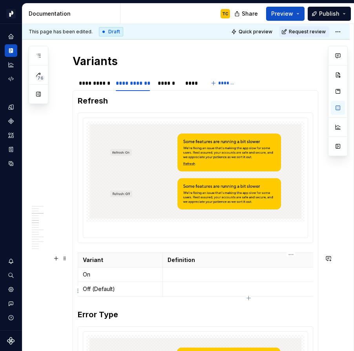
click at [183, 284] on td at bounding box center [290, 289] width 257 height 15
click at [175, 279] on p at bounding box center [291, 275] width 247 height 8
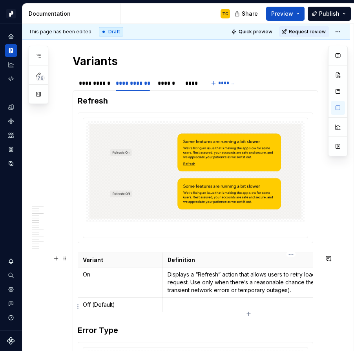
click at [175, 305] on p at bounding box center [291, 305] width 247 height 8
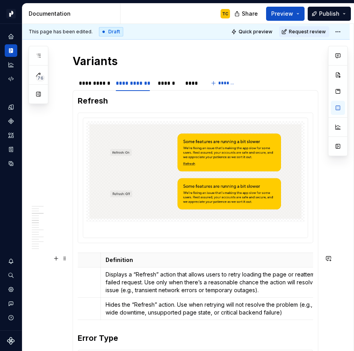
scroll to position [0, 60]
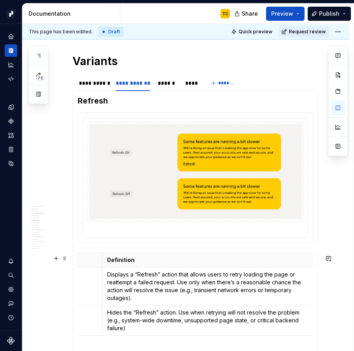
drag, startPoint x: 316, startPoint y: 264, endPoint x: 275, endPoint y: 269, distance: 40.7
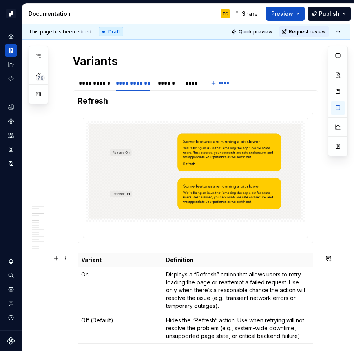
scroll to position [0, 0]
drag, startPoint x: 316, startPoint y: 264, endPoint x: 255, endPoint y: 264, distance: 61.2
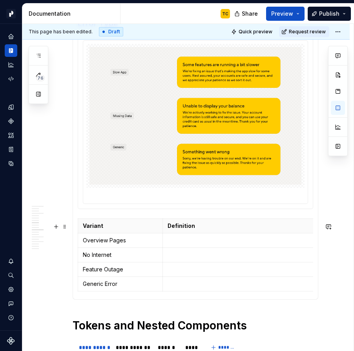
scroll to position [746, 0]
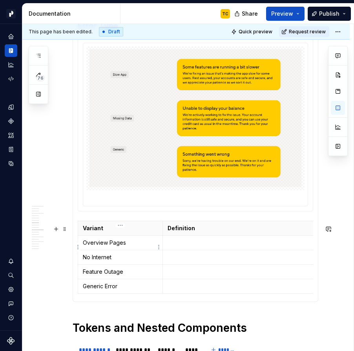
click at [107, 247] on p "Overview Pages" at bounding box center [120, 243] width 75 height 8
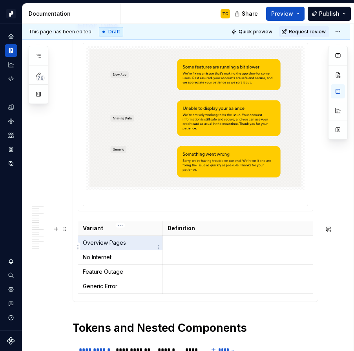
scroll to position [716, 0]
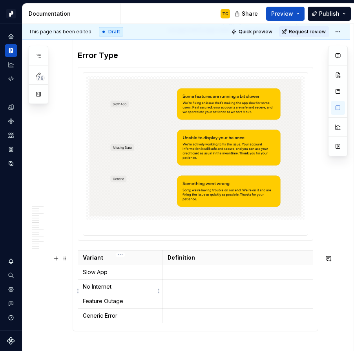
click at [95, 291] on p "No Internet" at bounding box center [120, 287] width 75 height 8
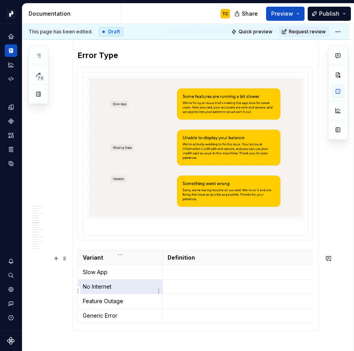
click at [95, 291] on p "No Internet" at bounding box center [120, 287] width 75 height 8
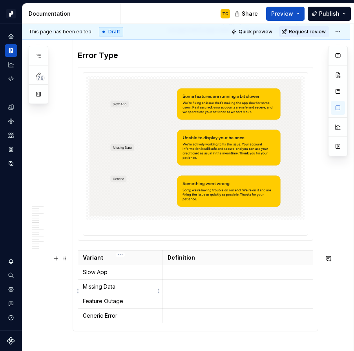
click at [103, 291] on p "Missing Data" at bounding box center [120, 287] width 75 height 8
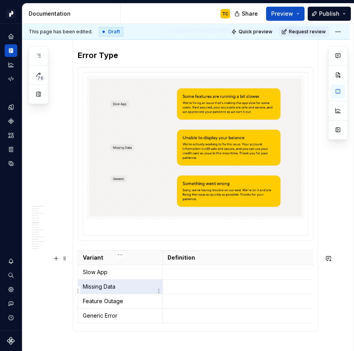
click at [103, 291] on p "Missing Data" at bounding box center [120, 287] width 75 height 8
click at [103, 303] on p "Feature Outage" at bounding box center [120, 301] width 75 height 8
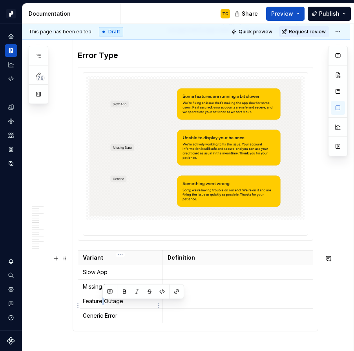
click at [103, 303] on p "Feature Outage" at bounding box center [120, 301] width 75 height 8
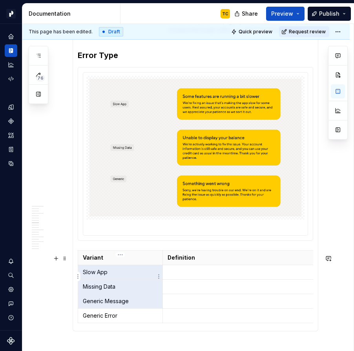
drag, startPoint x: 132, startPoint y: 307, endPoint x: 82, endPoint y: 279, distance: 57.1
click at [82, 279] on tbody "Variant Definition Slow App Missing Data Generic Message Generic Error" at bounding box center [248, 287] width 341 height 73
drag, startPoint x: 133, startPoint y: 303, endPoint x: 84, endPoint y: 277, distance: 55.1
click at [84, 277] on tbody "Variant Definition Slow App Missing Data Generic Message Generic Error" at bounding box center [248, 287] width 341 height 73
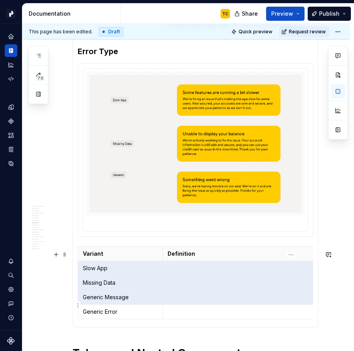
scroll to position [723, 0]
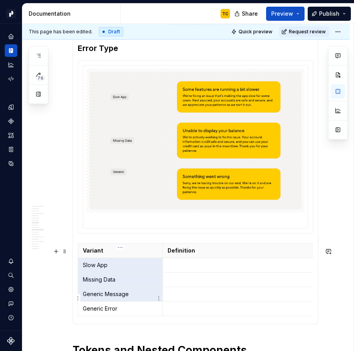
drag, startPoint x: 83, startPoint y: 276, endPoint x: 138, endPoint y: 299, distance: 59.6
click at [138, 299] on tbody "Variant Definition Slow App Missing Data Generic Message Generic Error" at bounding box center [248, 280] width 341 height 73
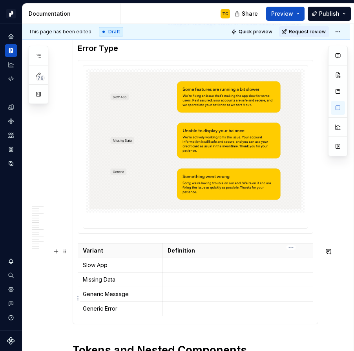
click at [182, 298] on p at bounding box center [291, 294] width 247 height 8
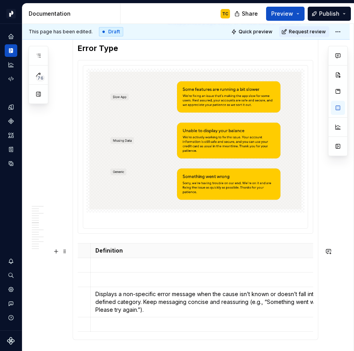
scroll to position [0, 102]
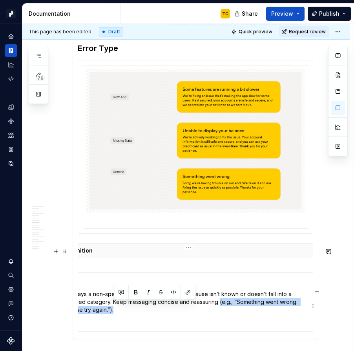
drag, startPoint x: 219, startPoint y: 306, endPoint x: 224, endPoint y: 312, distance: 8.0
click at [224, 312] on p "Displays a non-specific error message when the cause isn’t known or doesn’t fal…" at bounding box center [188, 302] width 247 height 24
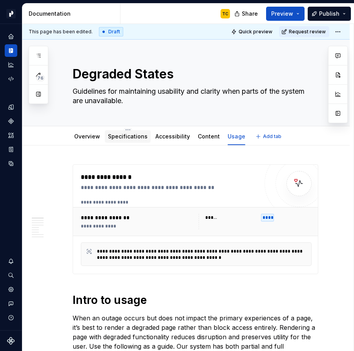
click at [119, 140] on div "Specifications" at bounding box center [128, 137] width 40 height 8
click at [115, 139] on link "Specifications" at bounding box center [128, 136] width 40 height 7
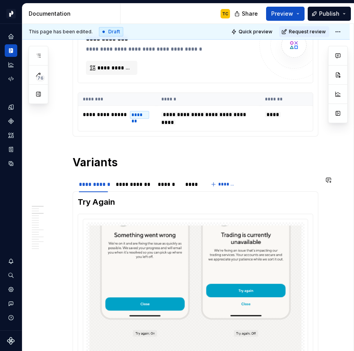
scroll to position [231, 0]
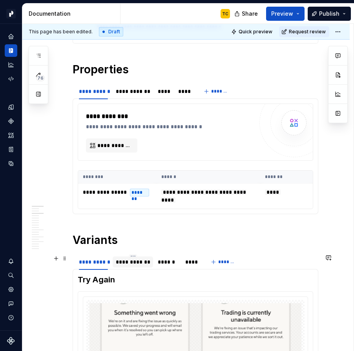
click at [140, 264] on div "**********" at bounding box center [133, 262] width 34 height 8
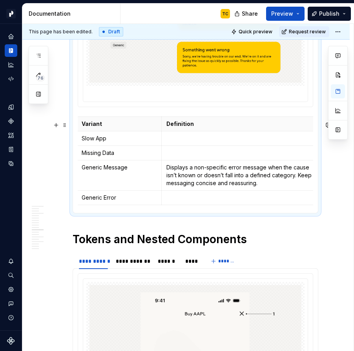
scroll to position [0, 0]
drag, startPoint x: 317, startPoint y: 147, endPoint x: 215, endPoint y: 148, distance: 101.6
click at [168, 142] on p at bounding box center [240, 139] width 145 height 8
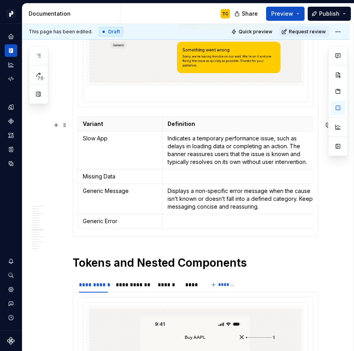
click at [171, 180] on p at bounding box center [240, 177] width 145 height 8
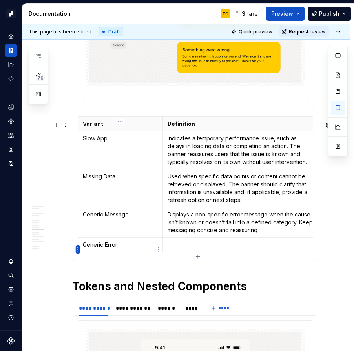
click at [77, 248] on html "Pacific TC Design system data Documentation TC Share Preview Publish 76 Pages A…" at bounding box center [177, 175] width 354 height 351
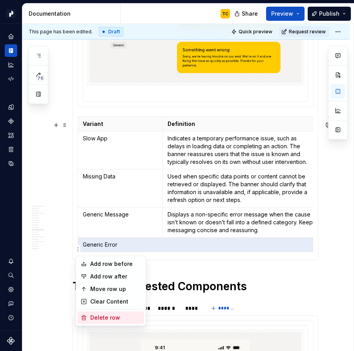
click at [104, 317] on div "Delete row" at bounding box center [115, 318] width 51 height 8
type textarea "*"
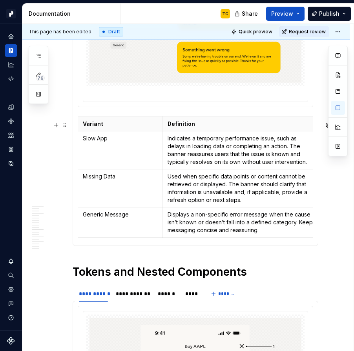
click at [85, 241] on div "Variant Definition Slow App Indicates a temporary performance issue, such as de…" at bounding box center [195, 179] width 235 height 124
click at [83, 257] on div "**********" at bounding box center [196, 348] width 246 height 2066
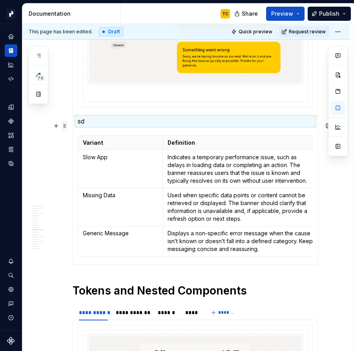
click at [67, 124] on span at bounding box center [65, 125] width 6 height 11
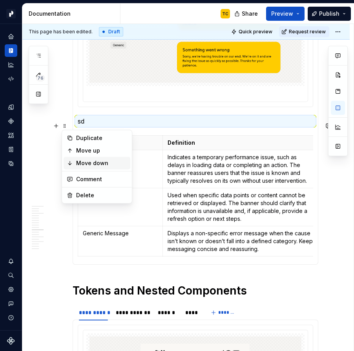
click at [87, 160] on div "Move down" at bounding box center [101, 163] width 51 height 8
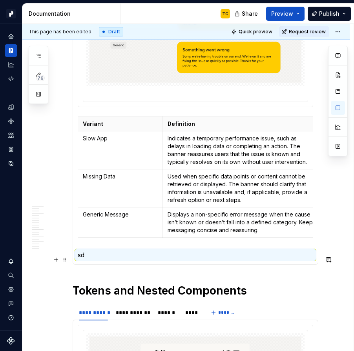
click at [81, 256] on p "sd" at bounding box center [195, 254] width 235 height 9
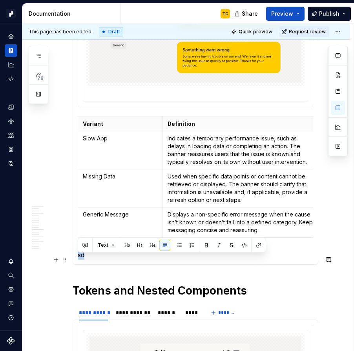
click at [81, 256] on p "sd" at bounding box center [195, 254] width 235 height 9
click at [81, 260] on p "sd" at bounding box center [195, 254] width 235 height 9
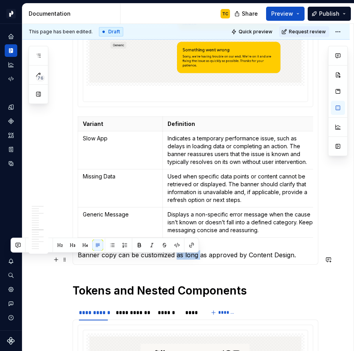
drag, startPoint x: 175, startPoint y: 258, endPoint x: 199, endPoint y: 256, distance: 24.8
click at [199, 256] on p "Banner copy can be customized as long as approved by Content Design." at bounding box center [195, 254] width 235 height 9
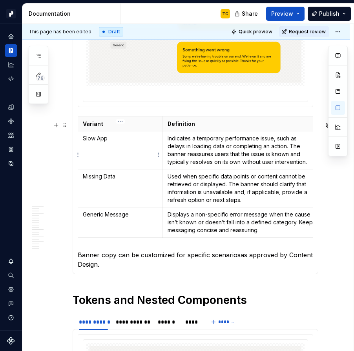
click at [105, 257] on p "Banner copy can be customized for specific scenariosas approved by Content Desi…" at bounding box center [195, 259] width 235 height 19
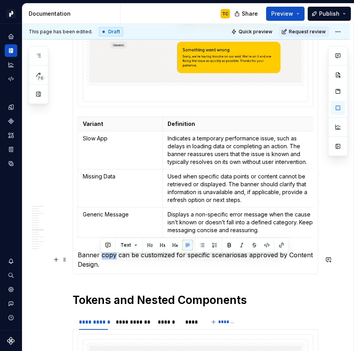
click at [105, 257] on p "Banner copy can be customized for specific scenariosas approved by Content Desi…" at bounding box center [195, 259] width 235 height 19
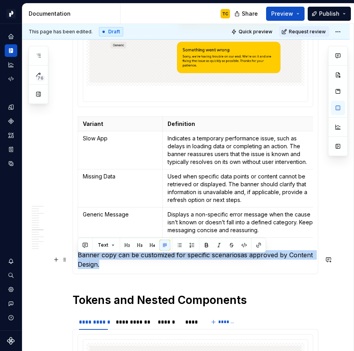
click at [105, 257] on p "Banner copy can be customized for specific scenariosas approved by Content Desi…" at bounding box center [195, 259] width 235 height 19
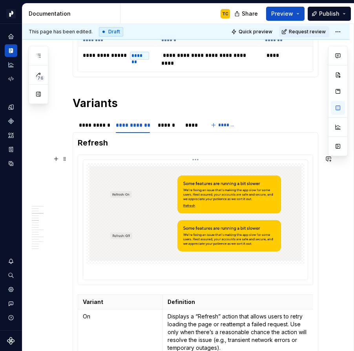
scroll to position [322, 0]
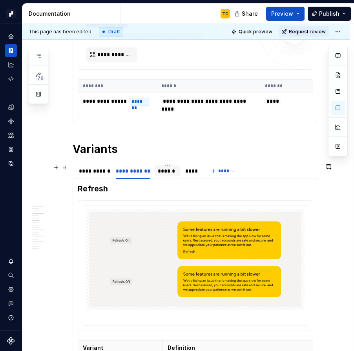
click at [164, 173] on div "******" at bounding box center [168, 171] width 20 height 8
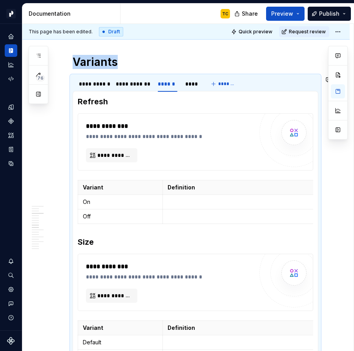
scroll to position [403, 0]
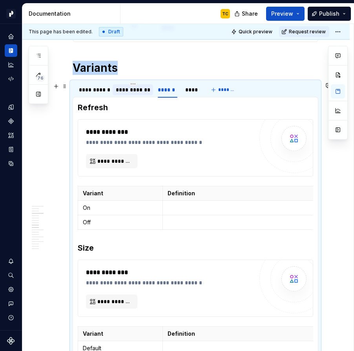
click at [131, 93] on div "**********" at bounding box center [133, 90] width 34 height 8
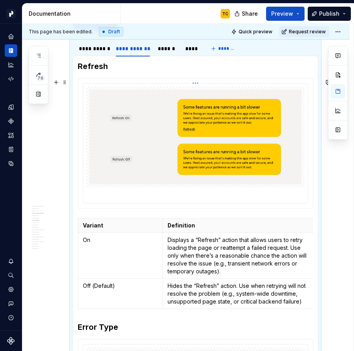
scroll to position [461, 0]
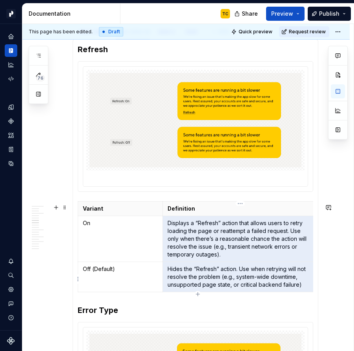
drag, startPoint x: 168, startPoint y: 224, endPoint x: 298, endPoint y: 286, distance: 144.1
click at [298, 286] on tbody "Variant Definition On Displays a “Refresh” action that allows users to retry lo…" at bounding box center [198, 247] width 240 height 91
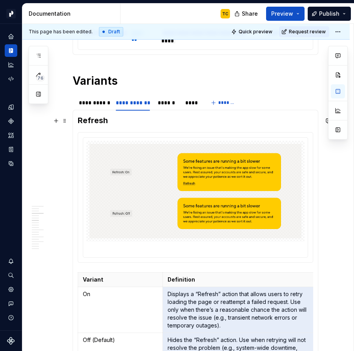
scroll to position [388, 0]
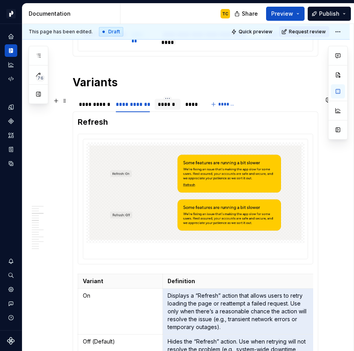
click at [167, 108] on div "******" at bounding box center [168, 104] width 20 height 8
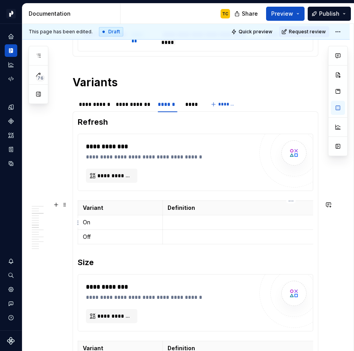
click at [178, 217] on td at bounding box center [290, 222] width 257 height 15
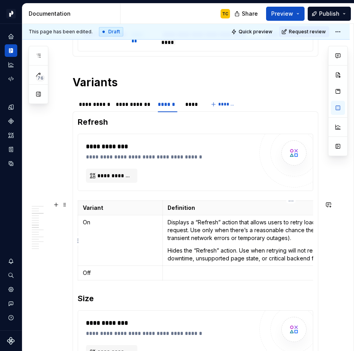
click at [186, 260] on p "Hides the “Refresh” action. Use when retrying will not resolve the problem (e.g…" at bounding box center [291, 255] width 247 height 16
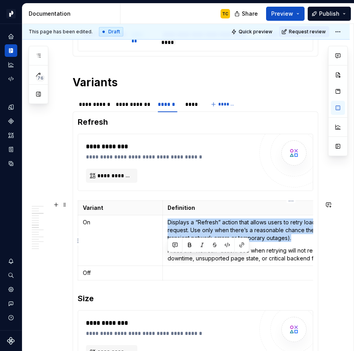
click at [186, 260] on p "Hides the “Refresh” action. Use when retrying will not resolve the problem (e.g…" at bounding box center [291, 255] width 247 height 16
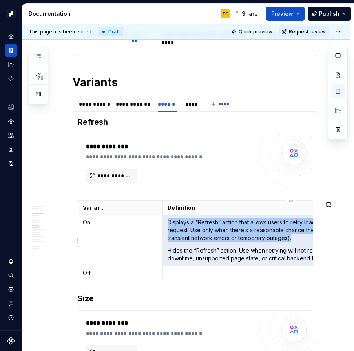
click at [186, 260] on p "Hides the “Refresh” action. Use when retrying will not resolve the problem (e.g…" at bounding box center [291, 255] width 247 height 16
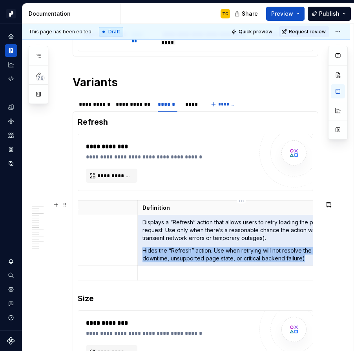
scroll to position [0, 102]
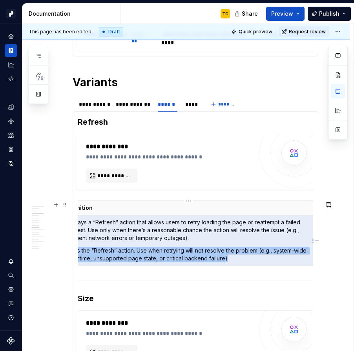
drag, startPoint x: 166, startPoint y: 254, endPoint x: 289, endPoint y: 261, distance: 123.4
click at [289, 261] on td "Displays a “Refresh” action that allows users to retry loading the page or reat…" at bounding box center [188, 240] width 257 height 51
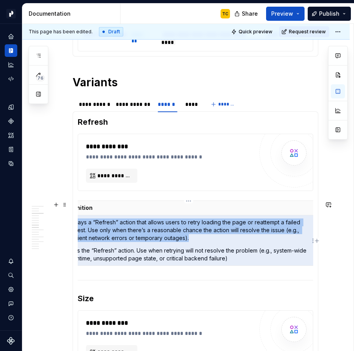
click at [253, 250] on p "Hides the “Refresh” action. Use when retrying will not resolve the problem (e.g…" at bounding box center [188, 255] width 247 height 16
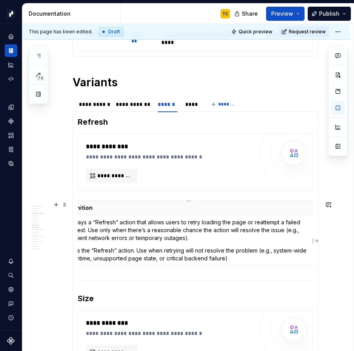
click at [231, 253] on p "Hides the “Refresh” action. Use when retrying will not resolve the problem (e.g…" at bounding box center [188, 255] width 247 height 16
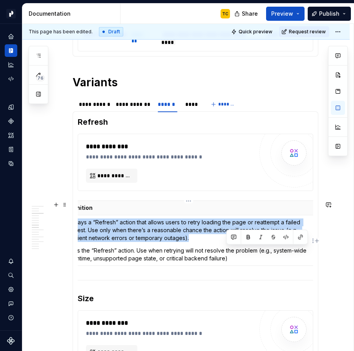
click at [231, 253] on p "Hides the “Refresh” action. Use when retrying will not resolve the problem (e.g…" at bounding box center [188, 255] width 247 height 16
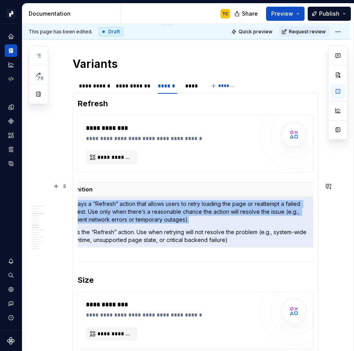
scroll to position [0, 80]
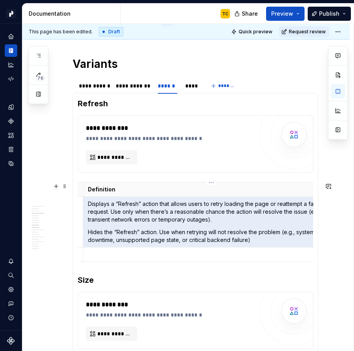
click at [259, 231] on p "Hides the “Refresh” action. Use when retrying will not resolve the problem (e.g…" at bounding box center [211, 236] width 247 height 16
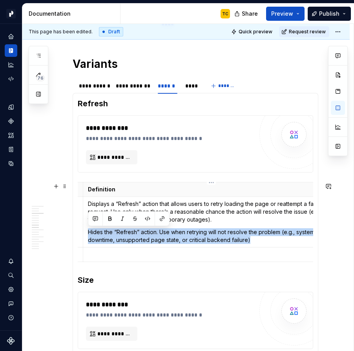
drag, startPoint x: 255, startPoint y: 243, endPoint x: 86, endPoint y: 231, distance: 168.7
click at [86, 231] on td "Displays a “Refresh” action that allows users to retry loading the page or reat…" at bounding box center [211, 222] width 257 height 51
copy p "Hides the “Refresh” action. Use when retrying will not resolve the problem (e.g…"
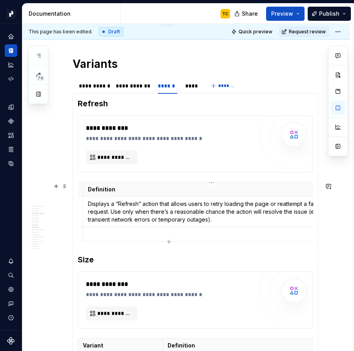
click at [98, 234] on p at bounding box center [211, 234] width 247 height 8
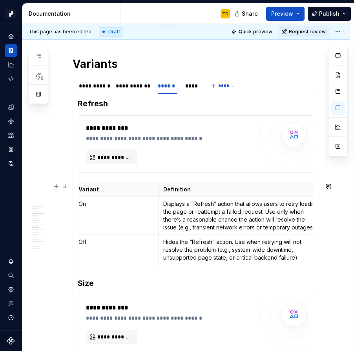
scroll to position [0, 0]
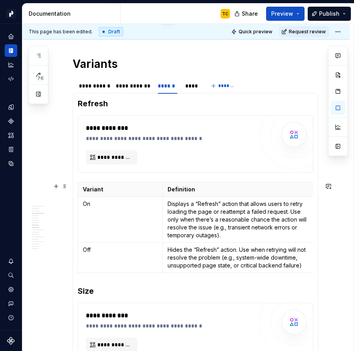
drag, startPoint x: 316, startPoint y: 201, endPoint x: 213, endPoint y: 200, distance: 103.2
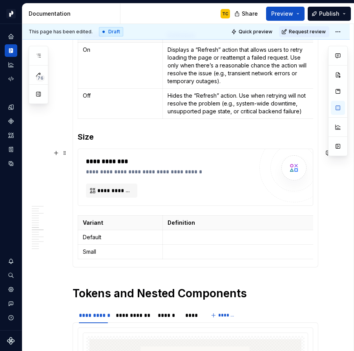
scroll to position [566, 0]
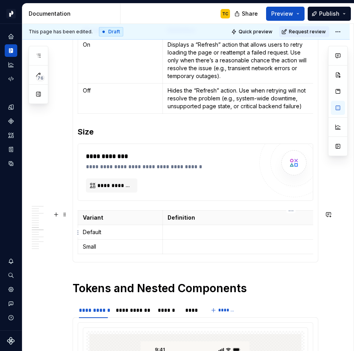
click at [177, 230] on p at bounding box center [291, 232] width 247 height 8
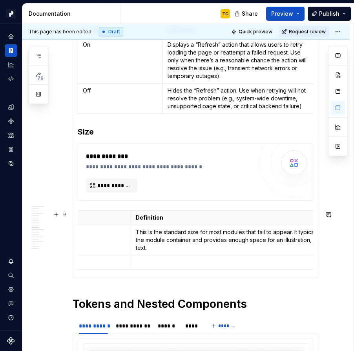
scroll to position [0, 41]
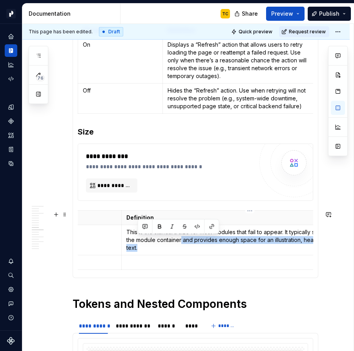
drag, startPoint x: 202, startPoint y: 246, endPoint x: 181, endPoint y: 240, distance: 22.2
click at [181, 240] on p "This is the standard size for most modules that fail to appear. It typically sp…" at bounding box center [249, 240] width 247 height 24
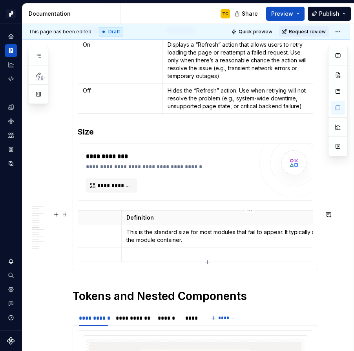
click at [199, 254] on p at bounding box center [249, 255] width 247 height 8
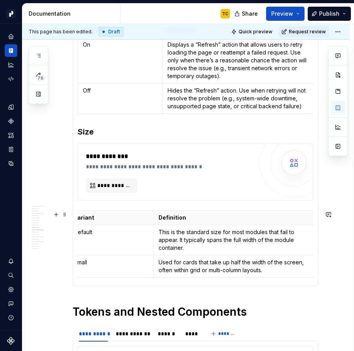
scroll to position [0, 8]
drag, startPoint x: 316, startPoint y: 228, endPoint x: 222, endPoint y: 228, distance: 94.2
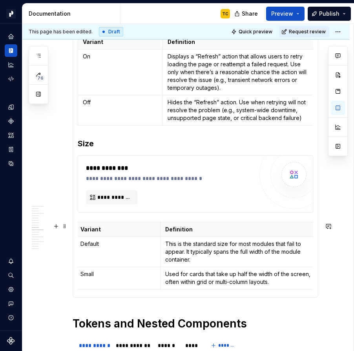
scroll to position [0, 0]
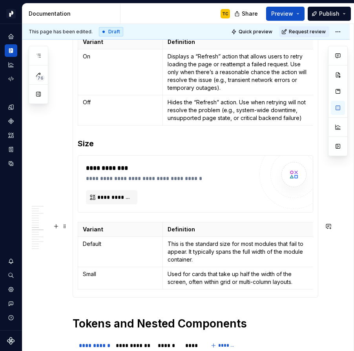
drag, startPoint x: 316, startPoint y: 244, endPoint x: 308, endPoint y: 243, distance: 8.3
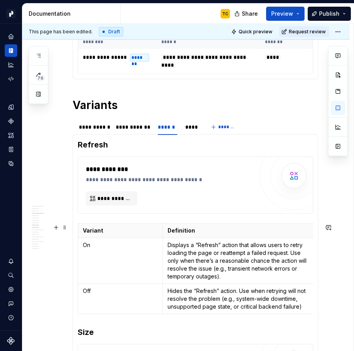
scroll to position [363, 0]
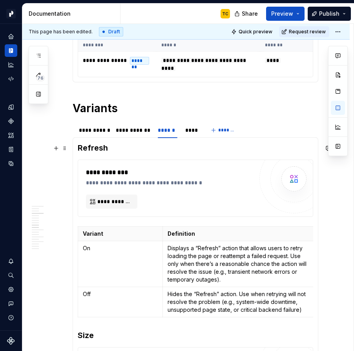
click at [79, 147] on h3 "Refresh" at bounding box center [195, 147] width 235 height 11
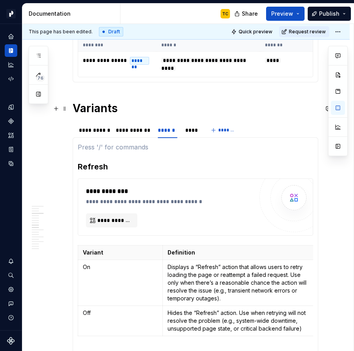
click at [118, 107] on h1 "Variants" at bounding box center [196, 108] width 246 height 14
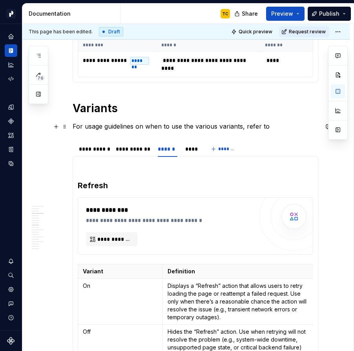
click at [77, 125] on p "For usage guidelines on when to use the various variants, refer to" at bounding box center [196, 126] width 246 height 9
drag, startPoint x: 264, startPoint y: 129, endPoint x: 297, endPoint y: 129, distance: 33.0
click at [297, 129] on p "Refer to the usage guidelines on when to use the various variants, refer to" at bounding box center [196, 126] width 246 height 9
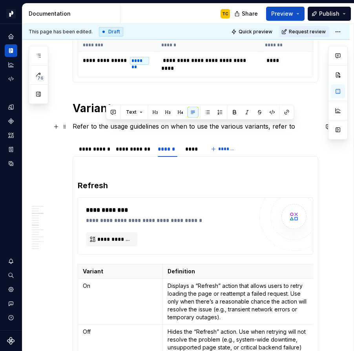
drag, startPoint x: 297, startPoint y: 129, endPoint x: 210, endPoint y: 131, distance: 87.9
click at [208, 131] on p "Refer to the usage guidelines on when to use the various variants, refer to" at bounding box center [196, 126] width 246 height 9
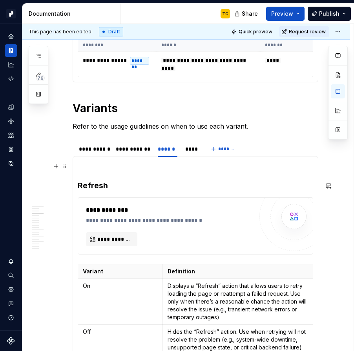
click at [104, 169] on p at bounding box center [195, 165] width 235 height 9
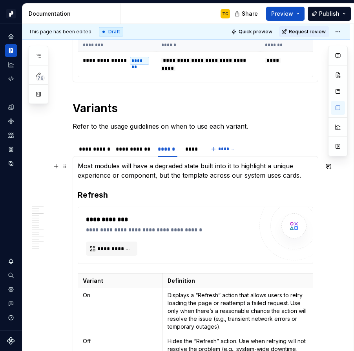
click at [107, 164] on p "Most modules will have a degraded state built into it to highlight a unique exp…" at bounding box center [195, 170] width 235 height 19
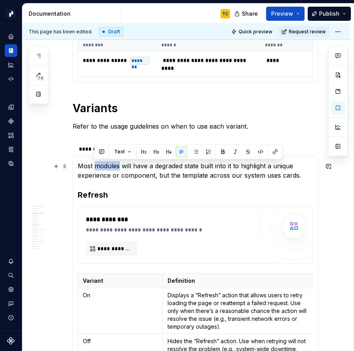
click at [107, 164] on p "Most modules will have a degraded state built into it to highlight a unique exp…" at bounding box center [195, 170] width 235 height 19
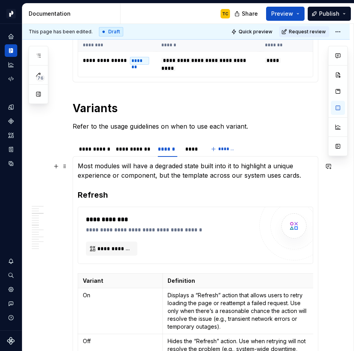
click at [177, 178] on p "Most modules will have a degraded state built into it to highlight a unique exp…" at bounding box center [195, 170] width 235 height 19
click at [269, 166] on p "Most modules will have a degraded state built into it to highlight a unique exp…" at bounding box center [195, 170] width 235 height 19
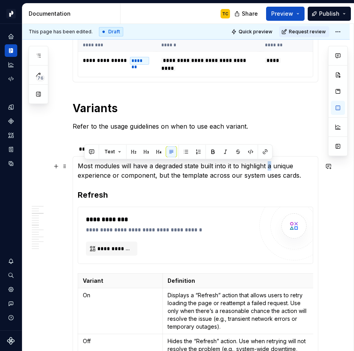
click at [269, 166] on p "Most modules will have a degraded state built into it to highlight a unique exp…" at bounding box center [195, 170] width 235 height 19
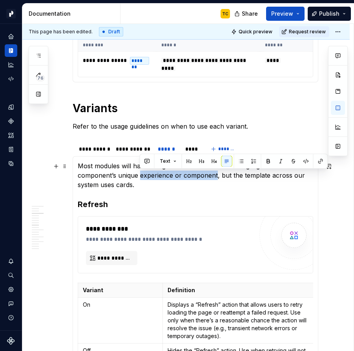
drag, startPoint x: 140, startPoint y: 175, endPoint x: 215, endPoint y: 172, distance: 75.8
click at [215, 172] on p "Most modules will have a degraded state built into it to highlight that compone…" at bounding box center [195, 175] width 235 height 28
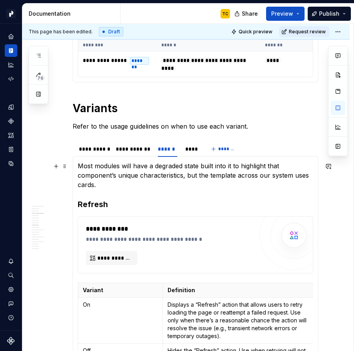
click at [99, 163] on p "Most modules will have a degraded state built into it to highlight that compone…" at bounding box center [195, 175] width 235 height 28
click at [94, 167] on p "Most components will have a degraded state built into it to highlight that comp…" at bounding box center [195, 175] width 235 height 28
click at [122, 189] on p "Most Pacific components will have a degraded state built into it to highlight t…" at bounding box center [195, 175] width 235 height 28
click at [177, 187] on p "Most Pacific components will have a degraded state built into it to highlight t…" at bounding box center [195, 175] width 235 height 28
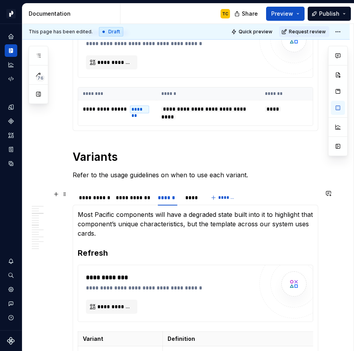
scroll to position [306, 0]
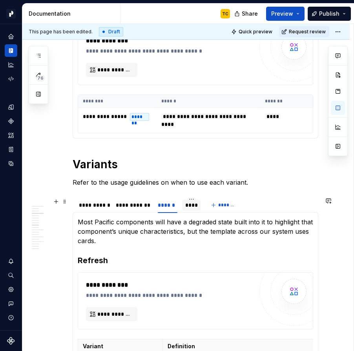
click at [188, 208] on div "****" at bounding box center [191, 205] width 12 height 8
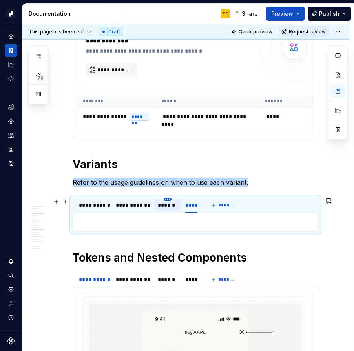
click at [167, 200] on html "Pacific TC Design system data Documentation TC Share Preview Publish 76 Pages A…" at bounding box center [177, 175] width 354 height 351
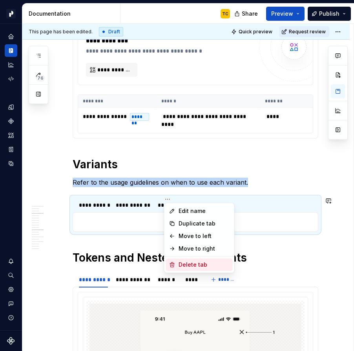
click at [176, 265] on div "Delete tab" at bounding box center [199, 265] width 67 height 13
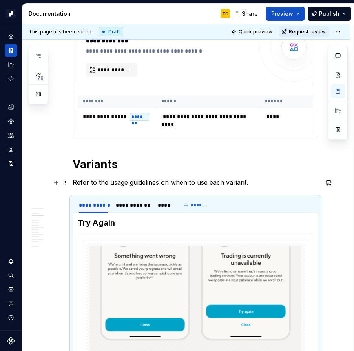
click at [166, 179] on p "Refer to the usage guidelines on when to use each variant." at bounding box center [196, 182] width 246 height 9
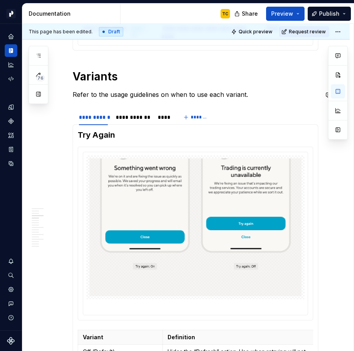
scroll to position [400, 0]
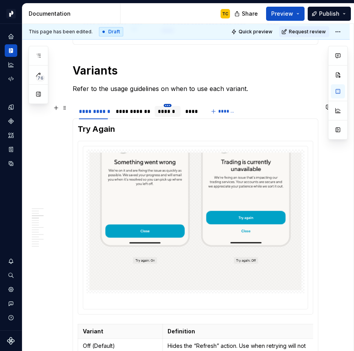
click at [168, 106] on html "Pacific TC Design system data Documentation TC Share Preview Publish 76 Pages A…" at bounding box center [177, 175] width 354 height 351
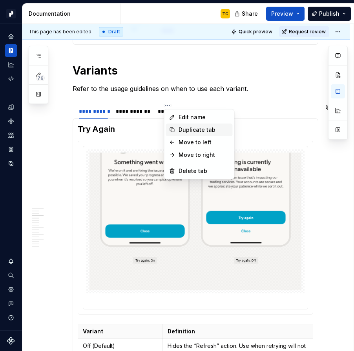
click at [185, 127] on div "Duplicate tab" at bounding box center [204, 130] width 51 height 8
type textarea "*"
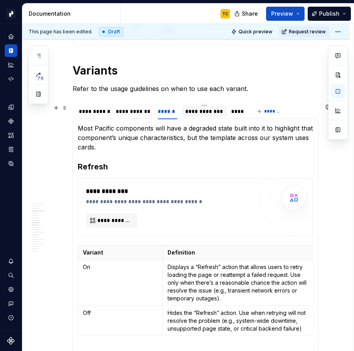
click at [208, 112] on div "**********" at bounding box center [204, 111] width 38 height 8
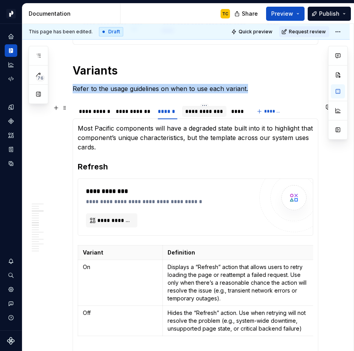
click at [208, 112] on div "**********" at bounding box center [204, 111] width 38 height 8
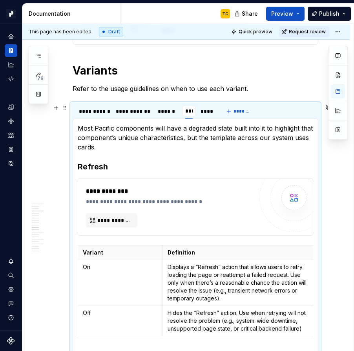
type input "****"
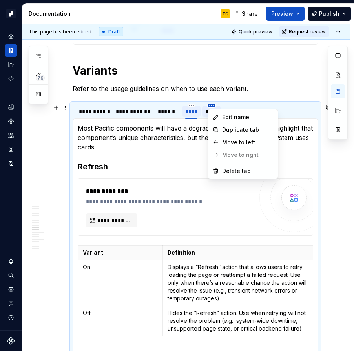
click at [209, 104] on html "Pacific TC Design system data Documentation TC Share Preview Publish 76 Pages A…" at bounding box center [177, 175] width 354 height 351
click at [222, 170] on div "Delete tab" at bounding box center [247, 171] width 51 height 8
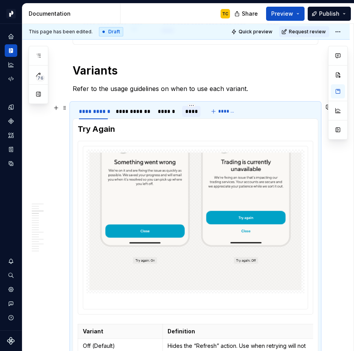
click at [190, 110] on div "****" at bounding box center [191, 111] width 12 height 8
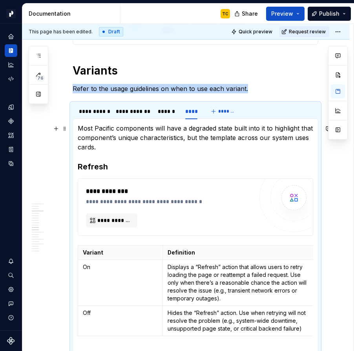
click at [89, 135] on p "Most Pacific components will have a degraded state built into it to highlight t…" at bounding box center [195, 138] width 235 height 28
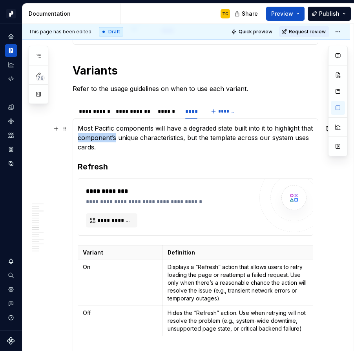
click at [89, 135] on p "Most Pacific components will have a degraded state built into it to highlight t…" at bounding box center [195, 138] width 235 height 28
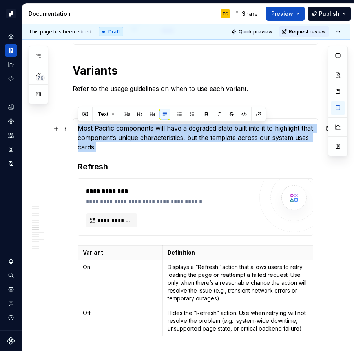
click at [89, 135] on p "Most Pacific components will have a degraded state built into it to highlight t…" at bounding box center [195, 138] width 235 height 28
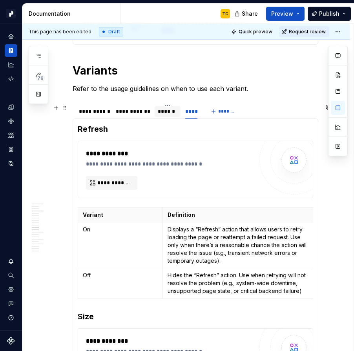
click at [155, 112] on div "******" at bounding box center [168, 111] width 26 height 11
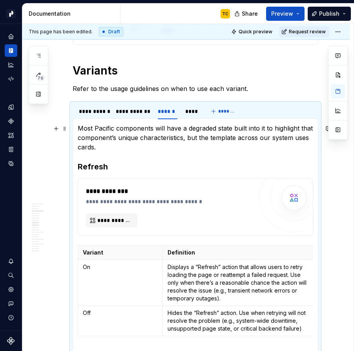
click at [120, 133] on p "Most Pacific components will have a degraded state built into it to highlight t…" at bounding box center [195, 138] width 235 height 28
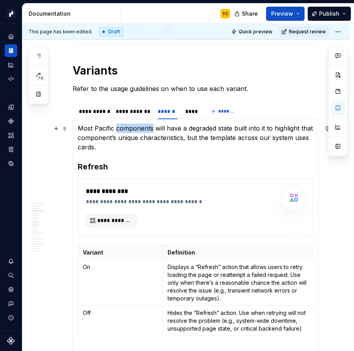
click at [120, 133] on p "Most Pacific components will have a degraded state built into it to highlight t…" at bounding box center [195, 138] width 235 height 28
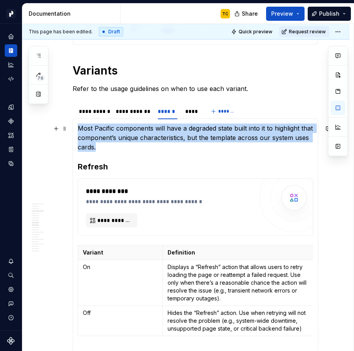
click at [120, 133] on p "Most Pacific components will have a degraded state built into it to highlight t…" at bounding box center [195, 138] width 235 height 28
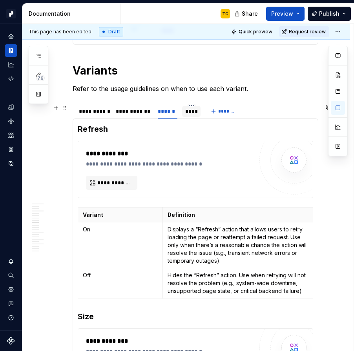
click at [183, 115] on div "****" at bounding box center [191, 111] width 18 height 11
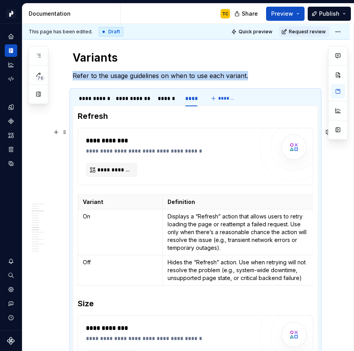
scroll to position [417, 0]
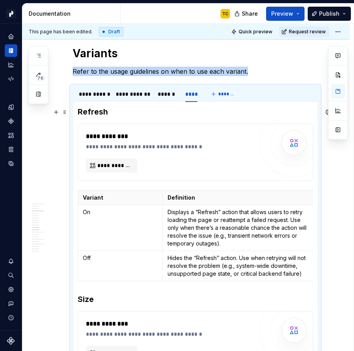
click at [89, 110] on h3 "Refresh" at bounding box center [195, 111] width 235 height 11
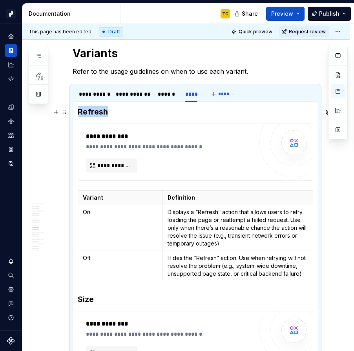
click at [89, 110] on h3 "Refresh" at bounding box center [195, 111] width 235 height 11
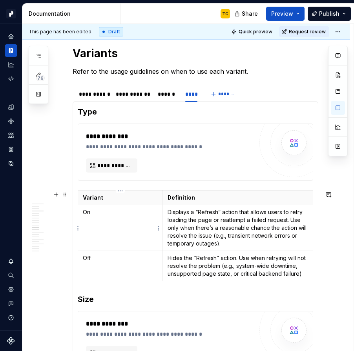
click at [86, 213] on p "On" at bounding box center [120, 212] width 75 height 8
click at [84, 258] on p "Off" at bounding box center [120, 258] width 75 height 8
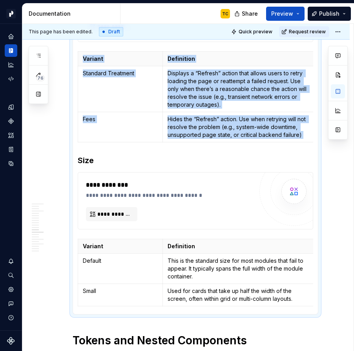
scroll to position [562, 0]
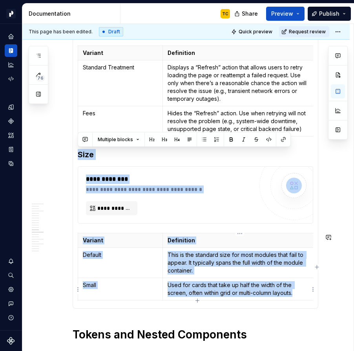
drag, startPoint x: 85, startPoint y: 184, endPoint x: 168, endPoint y: 301, distance: 143.4
click at [168, 301] on section-item-column "**********" at bounding box center [195, 133] width 235 height 342
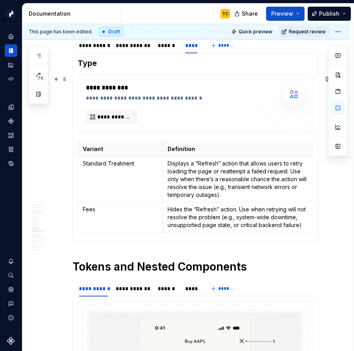
scroll to position [463, 0]
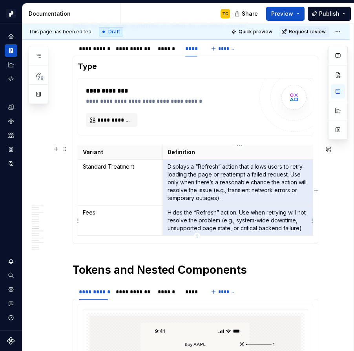
drag, startPoint x: 169, startPoint y: 166, endPoint x: 297, endPoint y: 214, distance: 136.3
click at [297, 214] on tbody "Variant Definition Standard Treatment Displays a “Refresh” action that allows u…" at bounding box center [197, 190] width 238 height 91
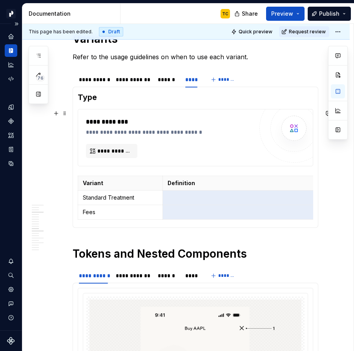
scroll to position [420, 0]
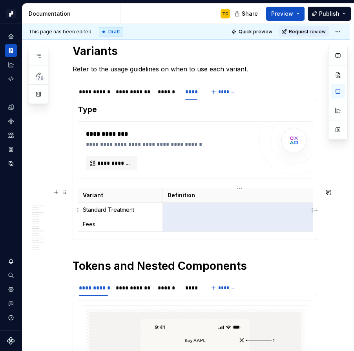
click at [177, 212] on p at bounding box center [240, 210] width 144 height 8
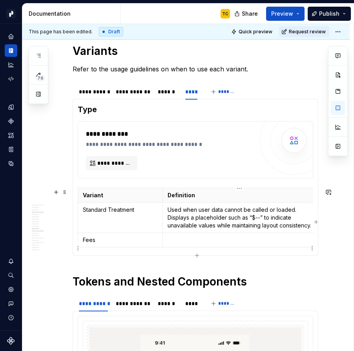
click at [183, 244] on p at bounding box center [240, 240] width 144 height 8
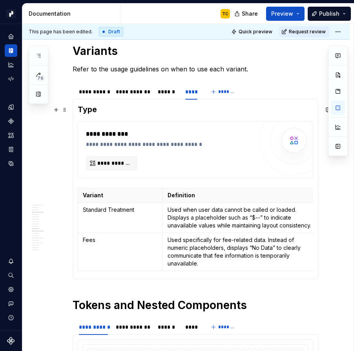
click at [110, 113] on h3 "Type" at bounding box center [195, 109] width 235 height 11
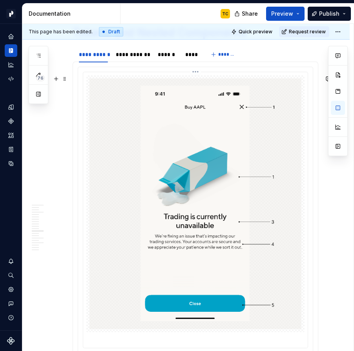
scroll to position [670, 0]
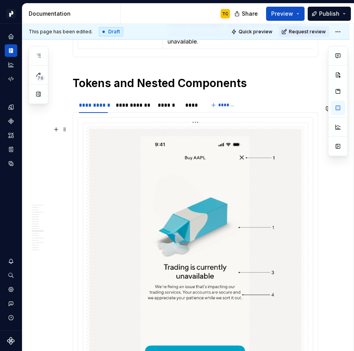
type textarea "*"
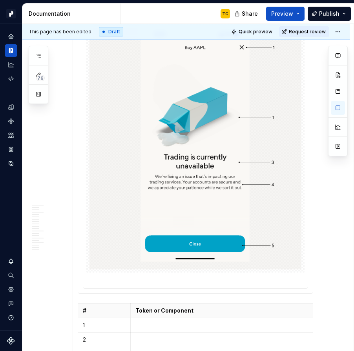
scroll to position [858, 0]
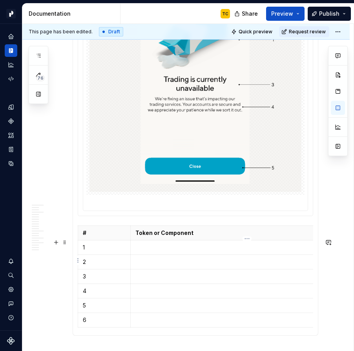
click at [164, 255] on td at bounding box center [246, 247] width 233 height 15
click at [135, 251] on p "appBar" at bounding box center [246, 248] width 223 height 8
click at [148, 266] on p at bounding box center [246, 262] width 223 height 8
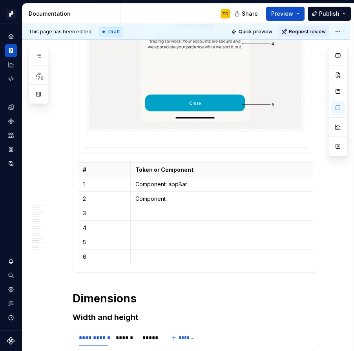
scroll to position [942, 0]
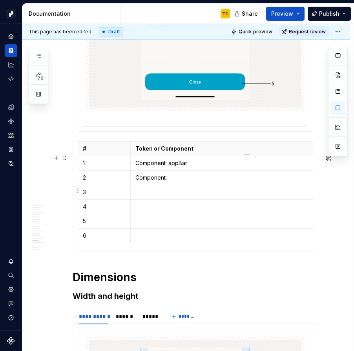
click at [144, 182] on p "Component:" at bounding box center [246, 178] width 223 height 8
click at [179, 182] on p "Illustration:" at bounding box center [246, 178] width 223 height 8
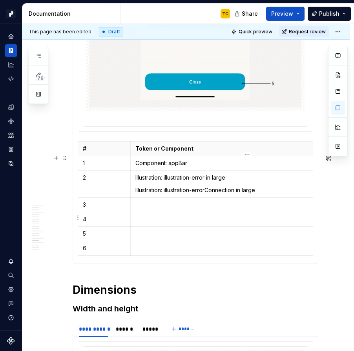
click at [145, 209] on p at bounding box center [246, 205] width 223 height 8
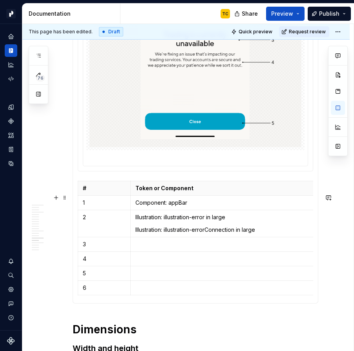
scroll to position [919, 0]
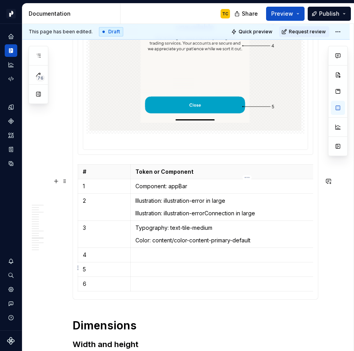
click at [150, 259] on p at bounding box center [246, 255] width 223 height 8
